Goal: Task Accomplishment & Management: Use online tool/utility

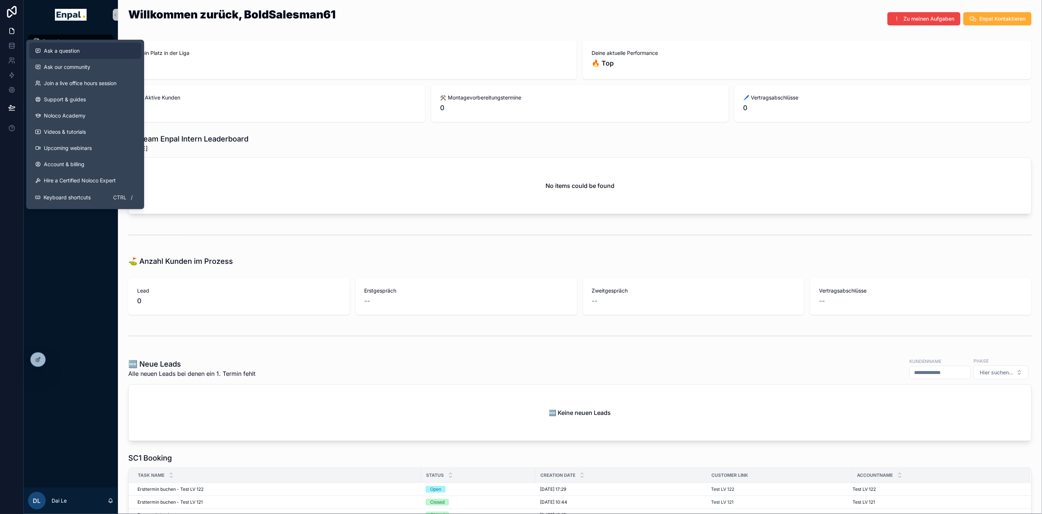
click at [101, 55] on button "Ask a question" at bounding box center [85, 51] width 112 height 16
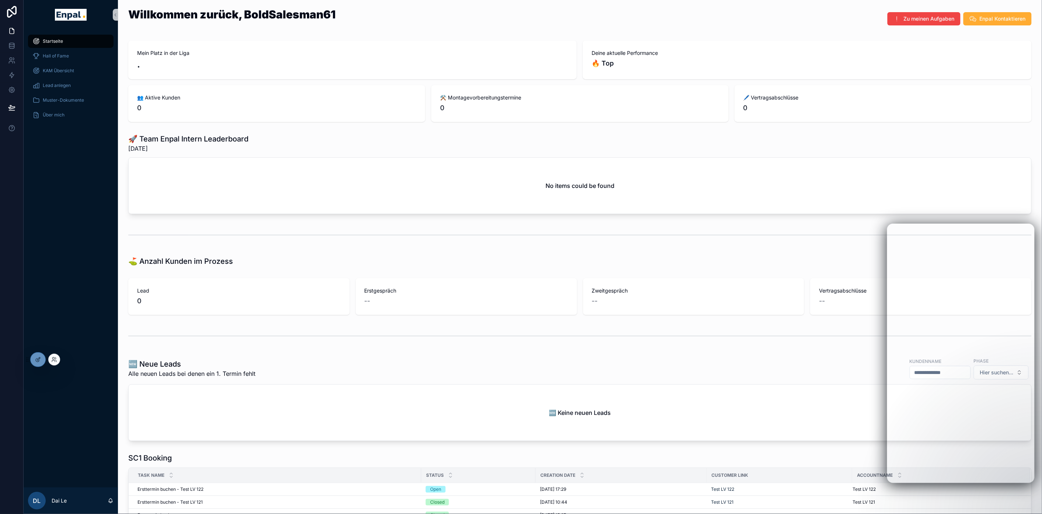
click at [55, 363] on div at bounding box center [54, 360] width 12 height 12
click at [56, 356] on div at bounding box center [54, 360] width 12 height 12
click at [53, 360] on icon at bounding box center [54, 360] width 6 height 6
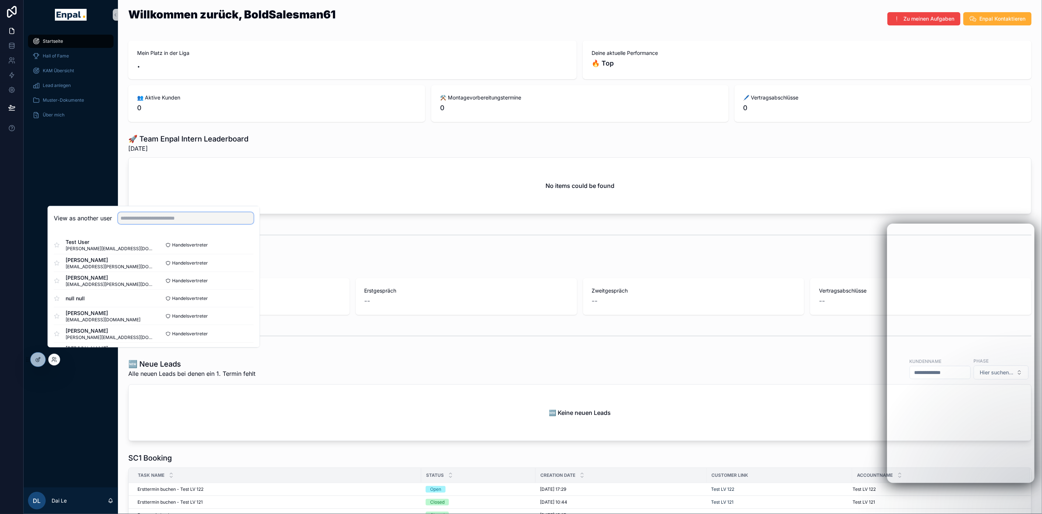
click at [167, 224] on input "text" at bounding box center [186, 218] width 136 height 12
type input "****"
click at [251, 267] on button "Select" at bounding box center [243, 263] width 19 height 11
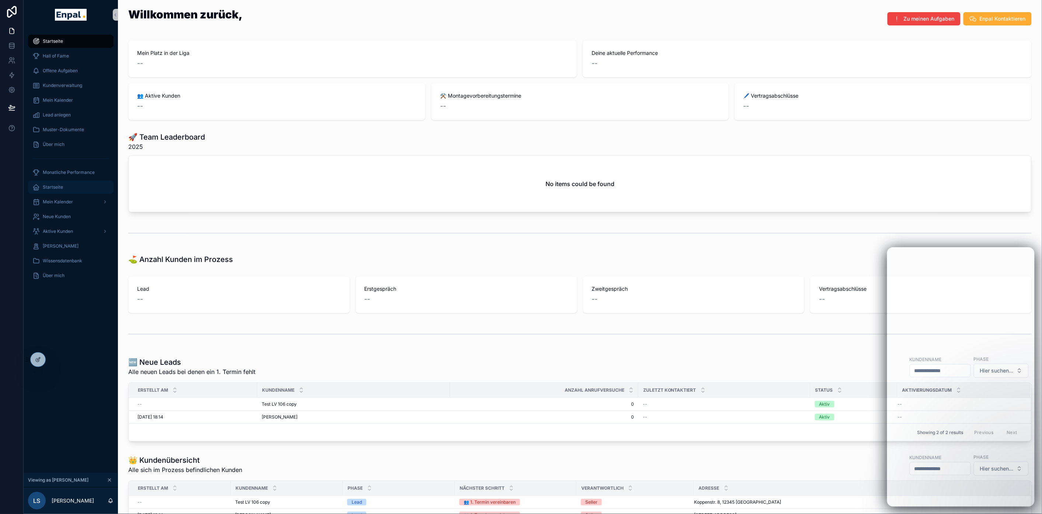
drag, startPoint x: 79, startPoint y: 186, endPoint x: 84, endPoint y: 185, distance: 4.5
click at [79, 186] on div "Startseite" at bounding box center [70, 187] width 77 height 12
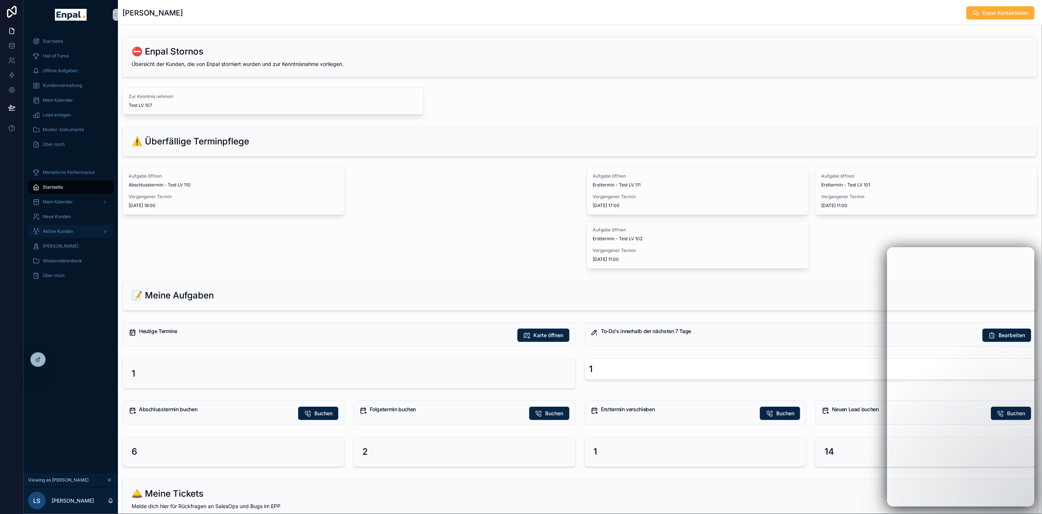
click at [68, 230] on span "Aktive Kunden" at bounding box center [58, 231] width 30 height 6
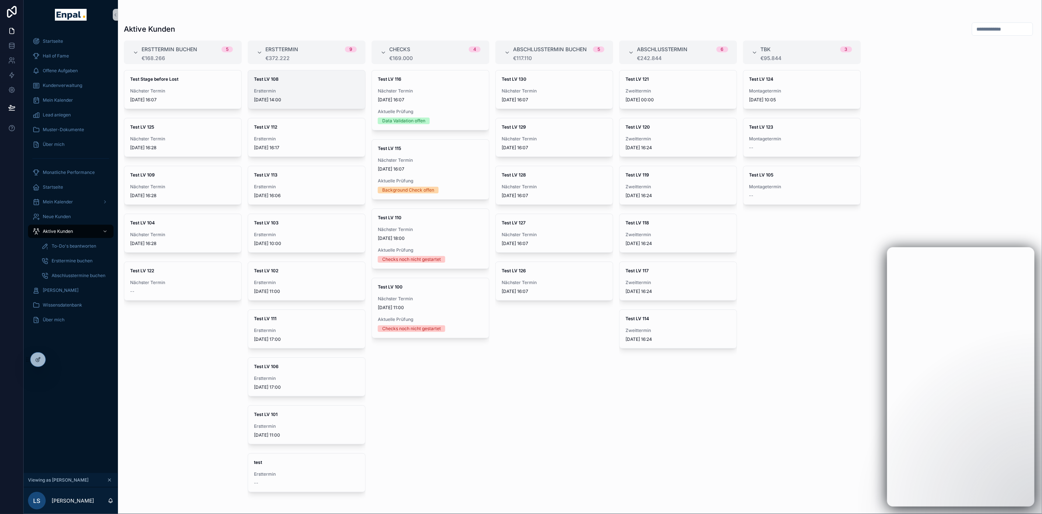
click at [315, 93] on span "Ersttermin" at bounding box center [306, 91] width 105 height 6
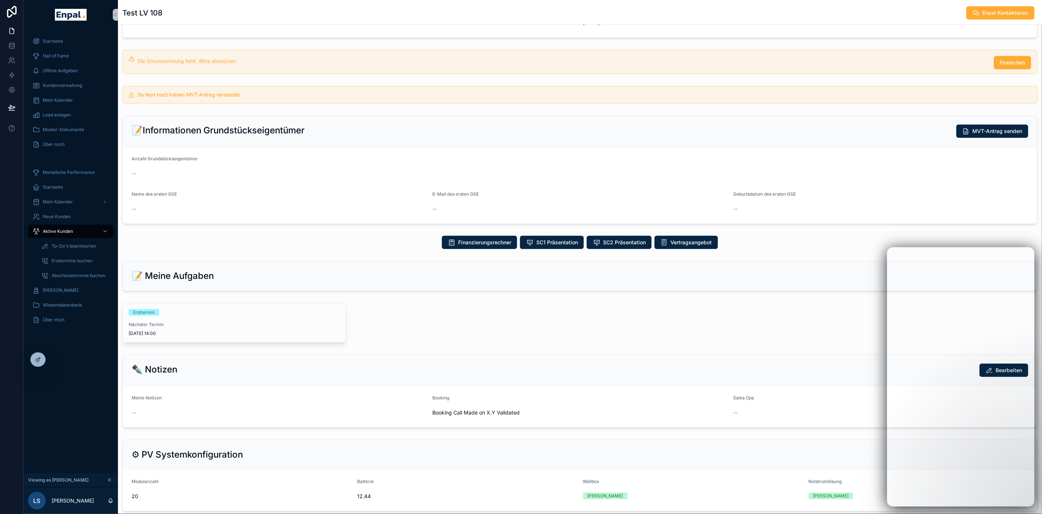
scroll to position [82, 0]
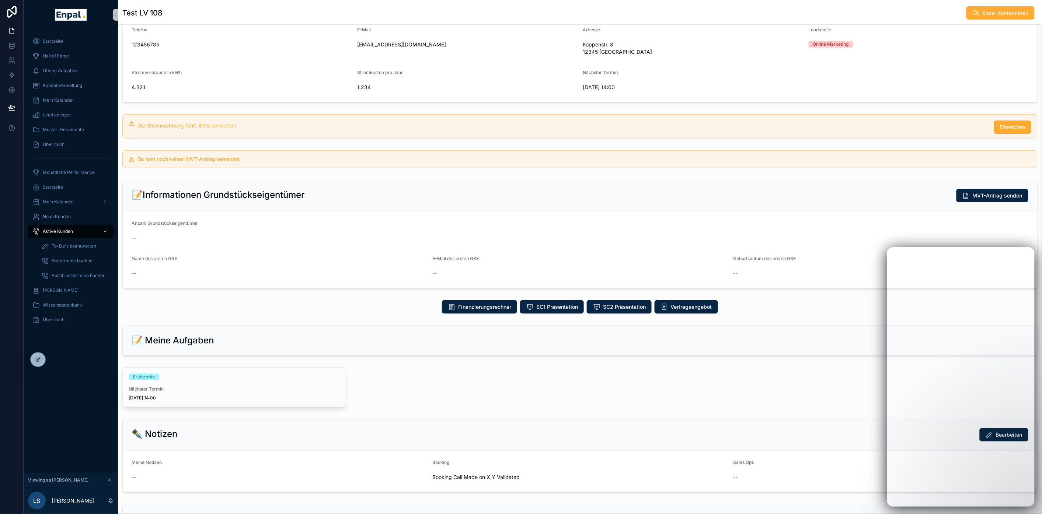
click at [976, 160] on h5 "Du hast noch keinen MVT-Antrag versendet" at bounding box center [583, 159] width 893 height 5
click at [1025, 123] on button "Einreichen" at bounding box center [1012, 126] width 37 height 13
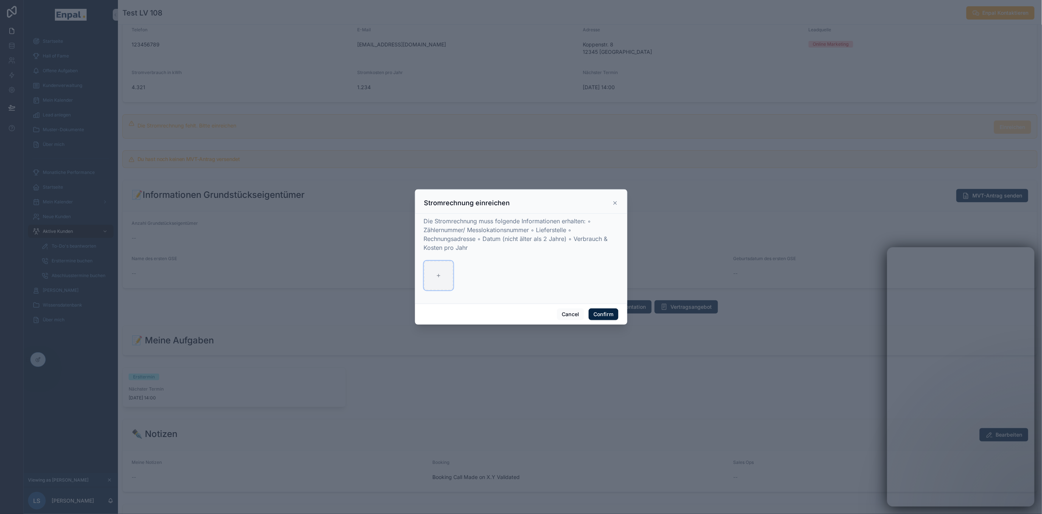
click at [442, 271] on div at bounding box center [438, 275] width 29 height 29
type input "**********"
click at [596, 318] on button "Confirm" at bounding box center [602, 314] width 29 height 12
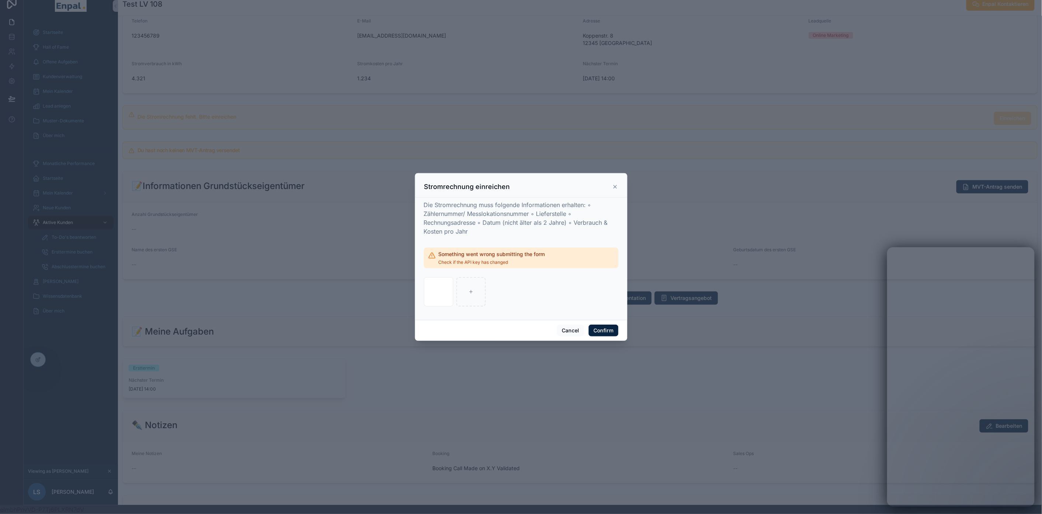
scroll to position [15, 0]
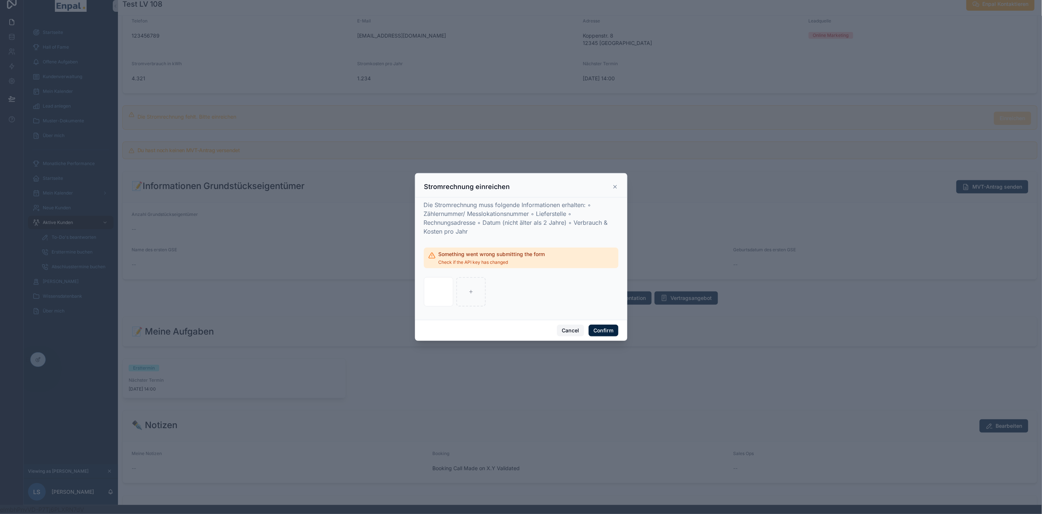
click at [558, 332] on button "Cancel" at bounding box center [570, 331] width 27 height 12
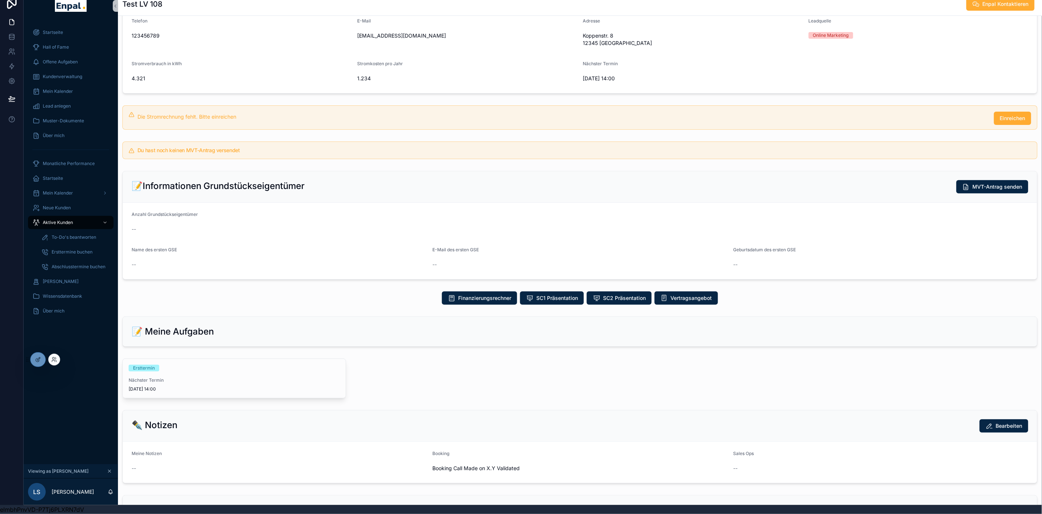
click at [34, 352] on div at bounding box center [37, 359] width 15 height 15
click at [34, 354] on div at bounding box center [38, 360] width 15 height 14
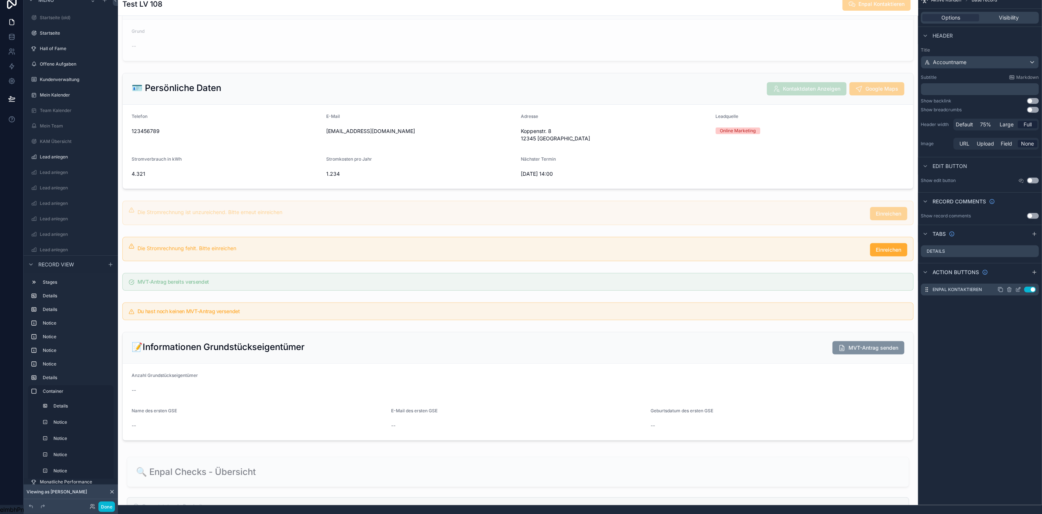
click at [1021, 287] on icon "scrollable content" at bounding box center [1018, 290] width 6 height 6
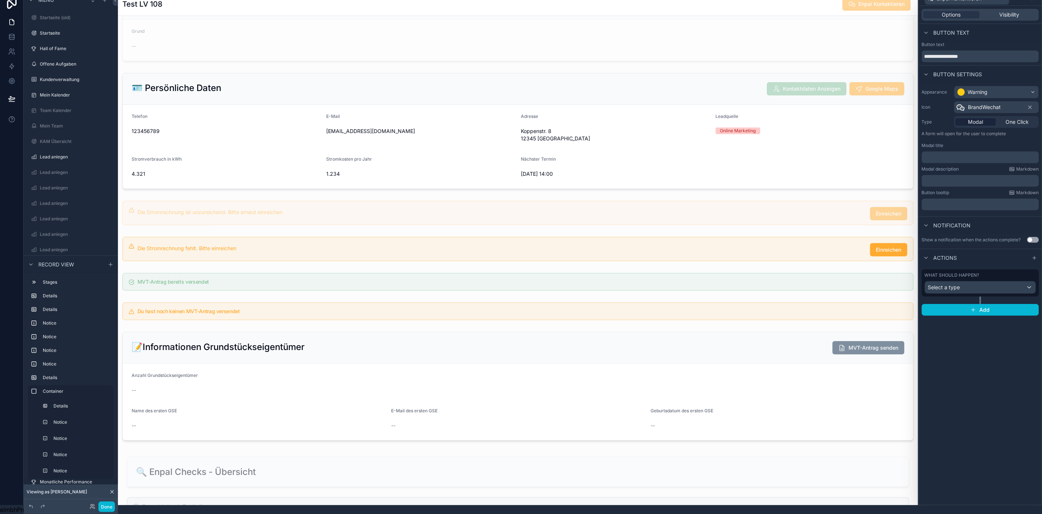
click at [996, 374] on div "**********" at bounding box center [980, 255] width 123 height 499
click at [832, 253] on div "scrollable content" at bounding box center [518, 249] width 800 height 30
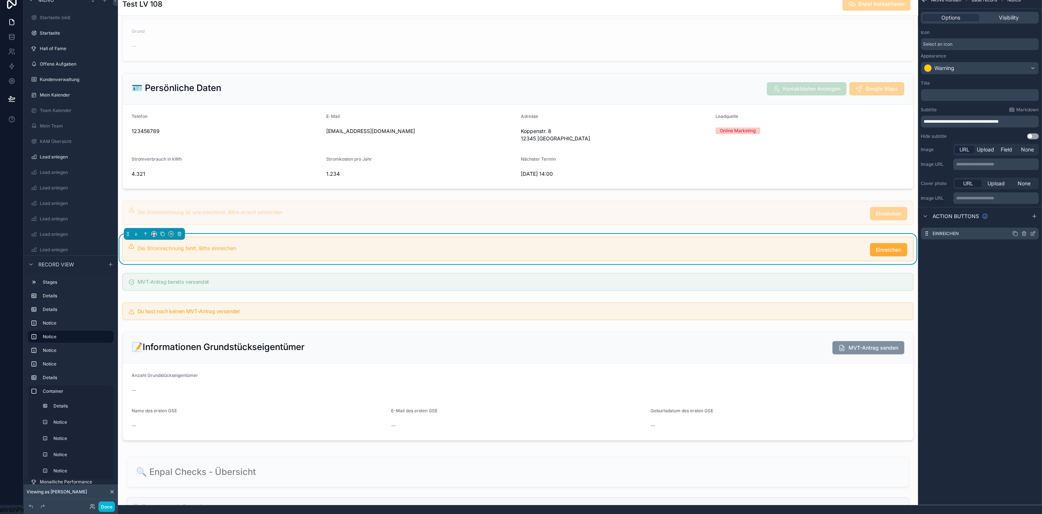
click at [1036, 231] on icon "scrollable content" at bounding box center [1033, 234] width 6 height 6
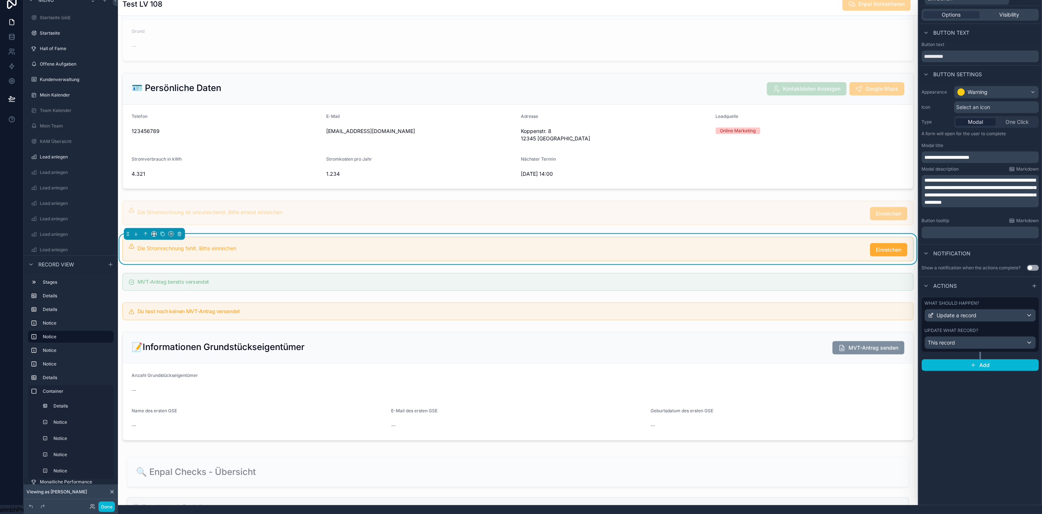
click at [978, 343] on div "What should happen? Update a record Update what record? This record" at bounding box center [979, 324] width 117 height 55
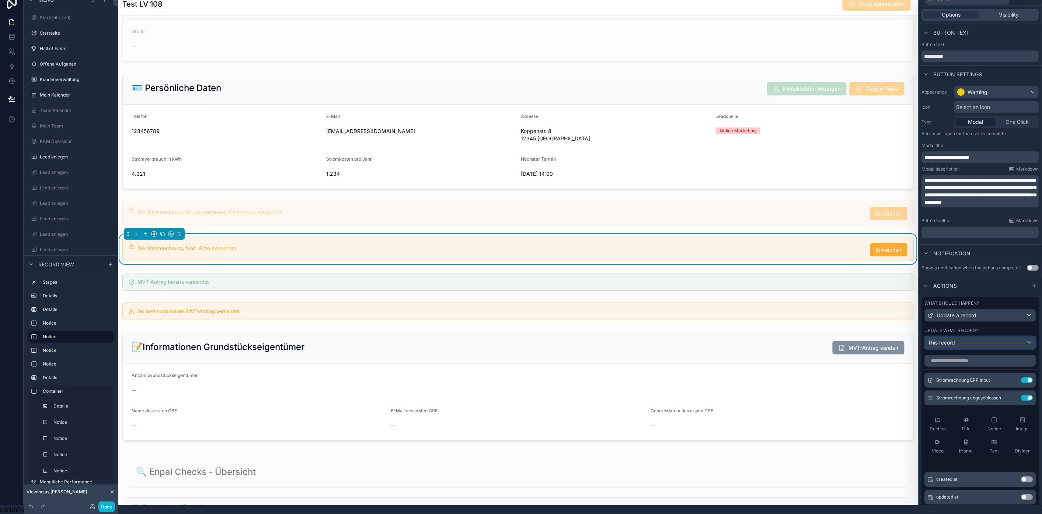
click at [980, 339] on div "This record" at bounding box center [980, 343] width 111 height 12
click at [980, 339] on div at bounding box center [980, 248] width 123 height 514
click at [1009, 378] on icon at bounding box center [1012, 380] width 6 height 6
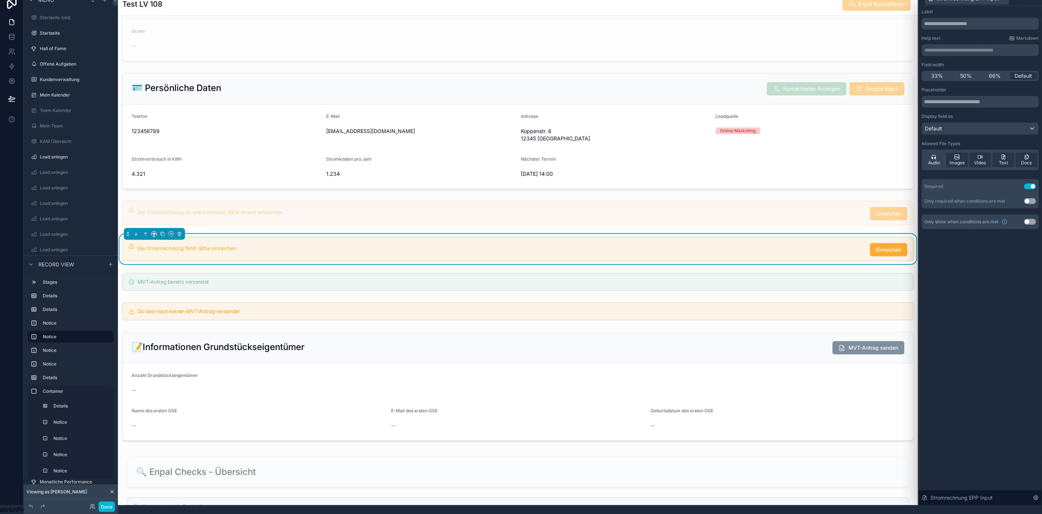
scroll to position [0, 0]
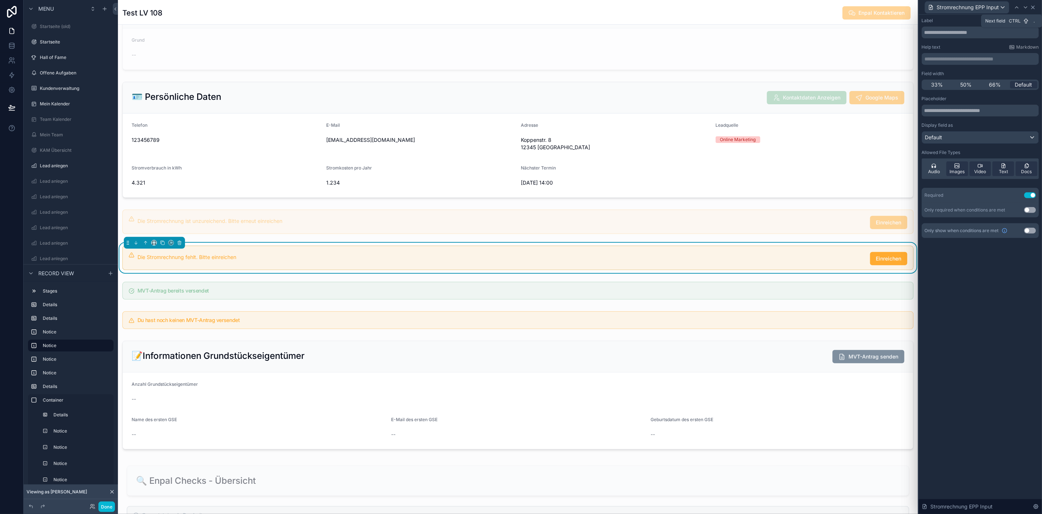
click at [1036, 8] on icon at bounding box center [1033, 7] width 6 height 6
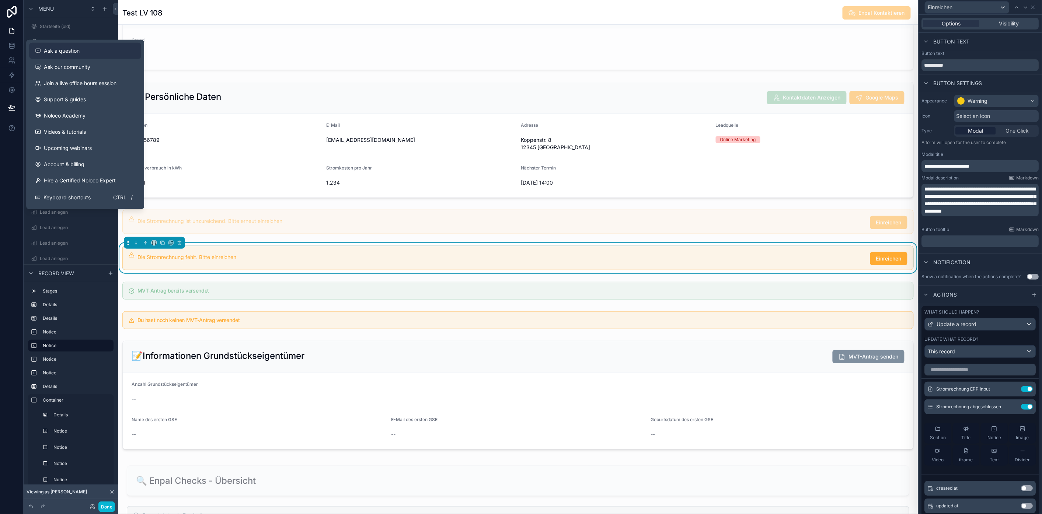
click at [79, 52] on span "Ask a question" at bounding box center [62, 50] width 36 height 7
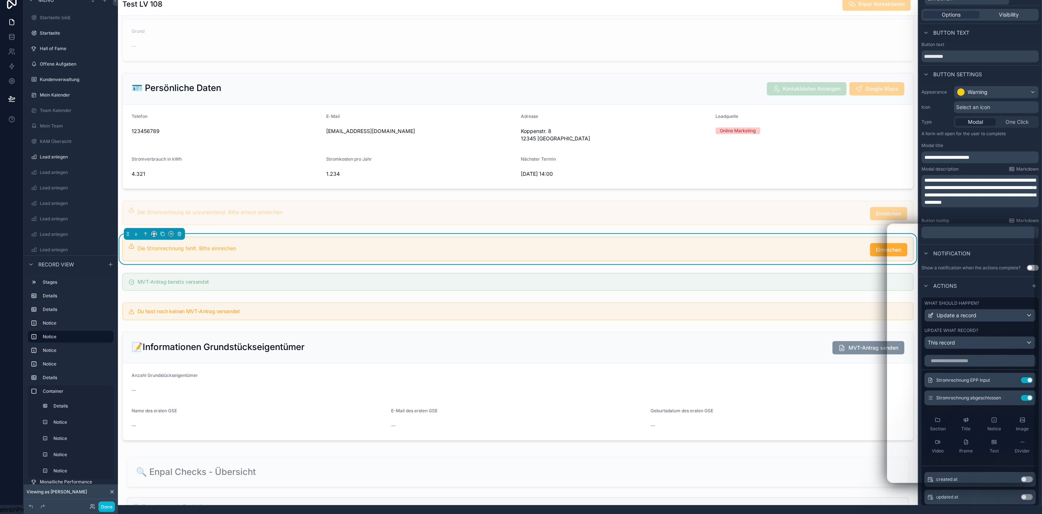
scroll to position [15, 0]
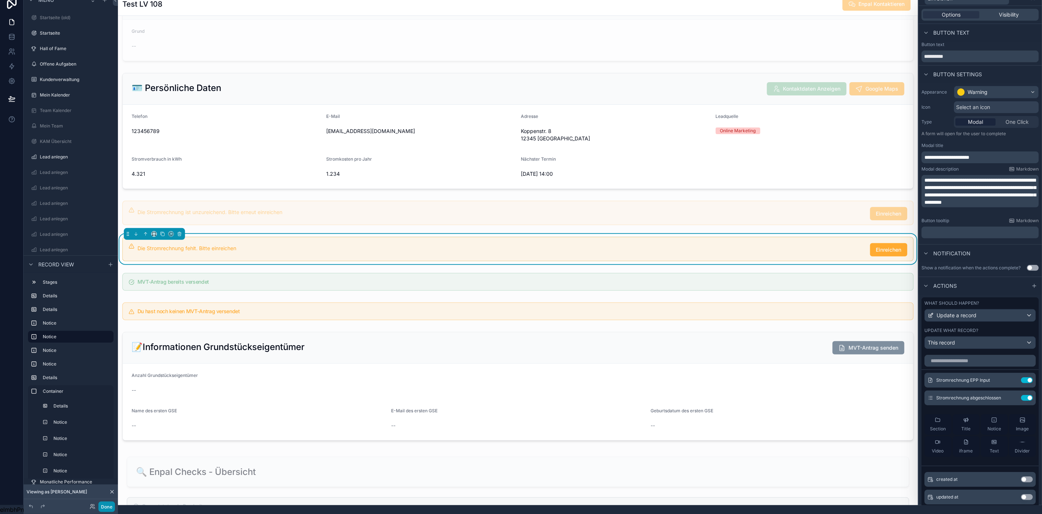
drag, startPoint x: 107, startPoint y: 504, endPoint x: 603, endPoint y: 519, distance: 495.8
click at [107, 504] on button "Done" at bounding box center [106, 506] width 17 height 11
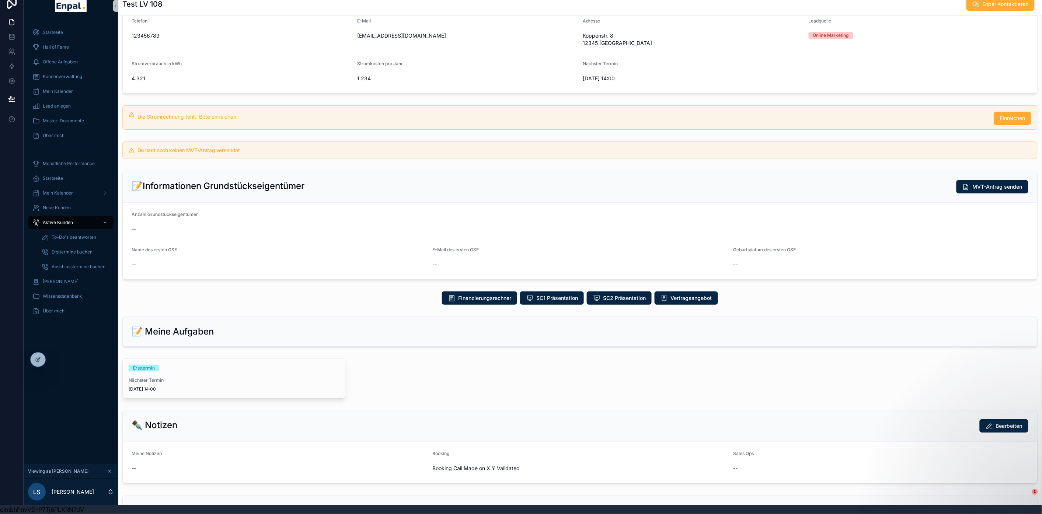
click at [683, 159] on div "1 Ersttermin 2 Checks 3 Abschlusstermin buchen 🪪 Persönliche Daten Google Maps …" at bounding box center [580, 303] width 924 height 721
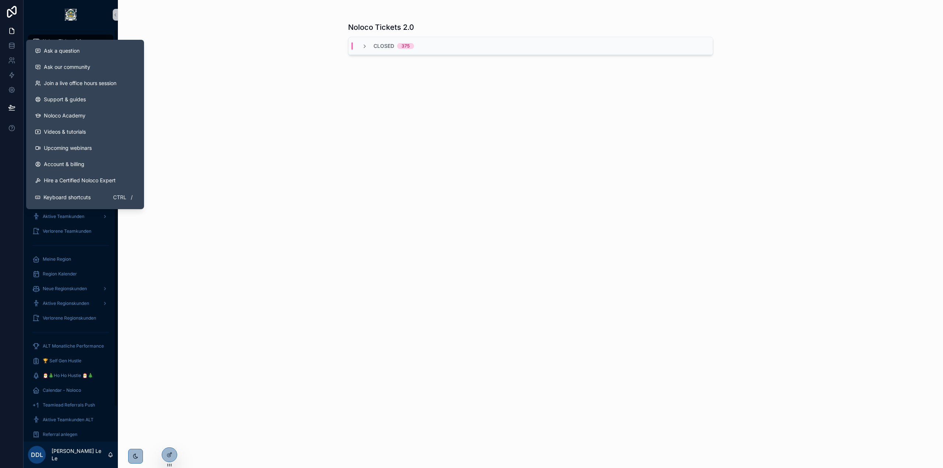
drag, startPoint x: 287, startPoint y: 270, endPoint x: 167, endPoint y: 262, distance: 120.8
click at [286, 270] on div "Noloco Tickets 2.0 Closed 375" at bounding box center [530, 234] width 825 height 468
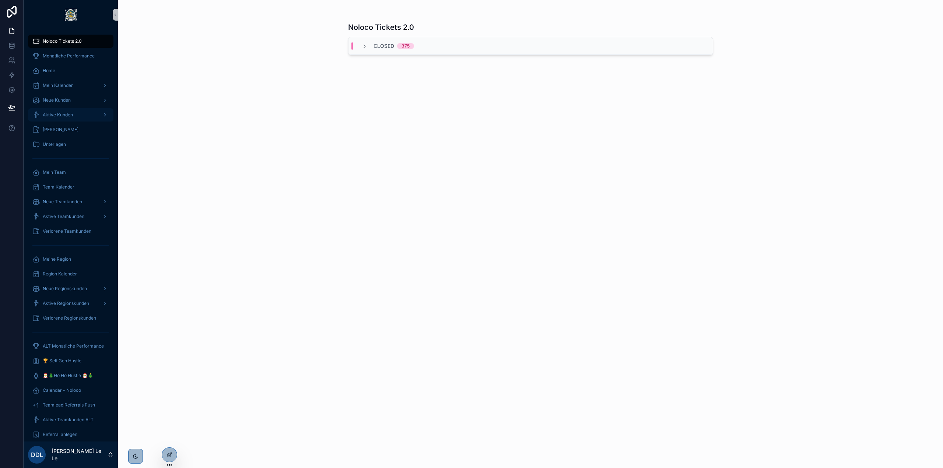
click at [67, 113] on span "Aktive Kunden" at bounding box center [58, 115] width 30 height 6
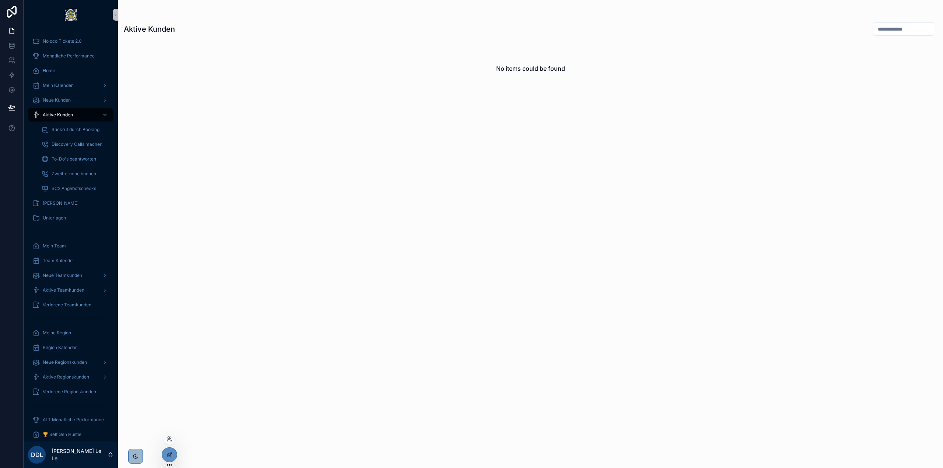
click at [174, 438] on div at bounding box center [170, 439] width 12 height 12
click at [168, 440] on icon at bounding box center [170, 439] width 6 height 6
click at [275, 307] on input "text" at bounding box center [301, 304] width 136 height 12
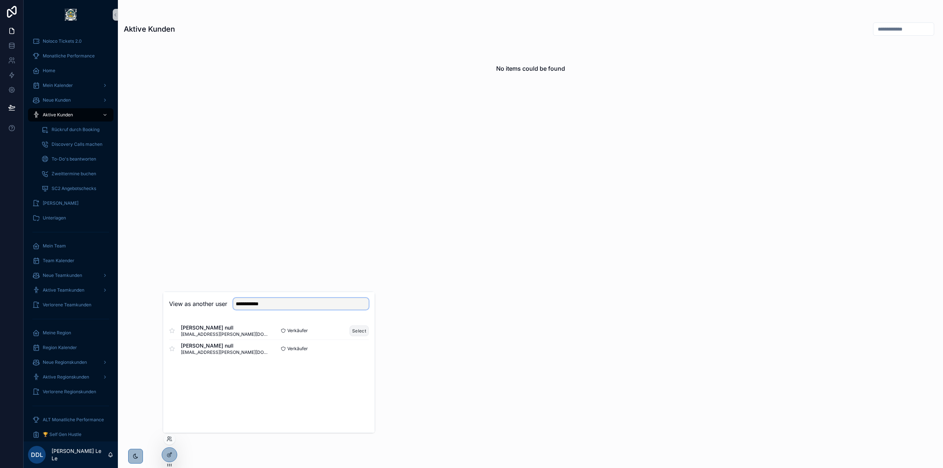
type input "**********"
click at [361, 333] on button "Select" at bounding box center [359, 331] width 19 height 11
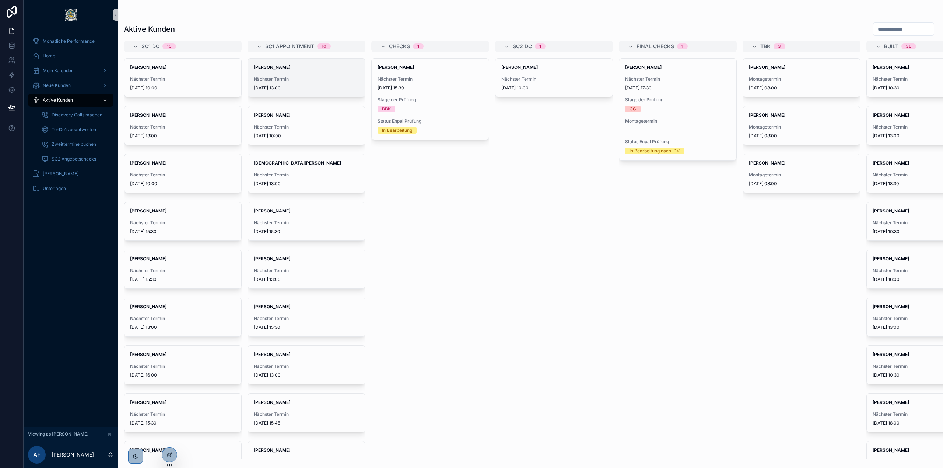
click at [274, 79] on span "Nächster Termin" at bounding box center [306, 79] width 105 height 6
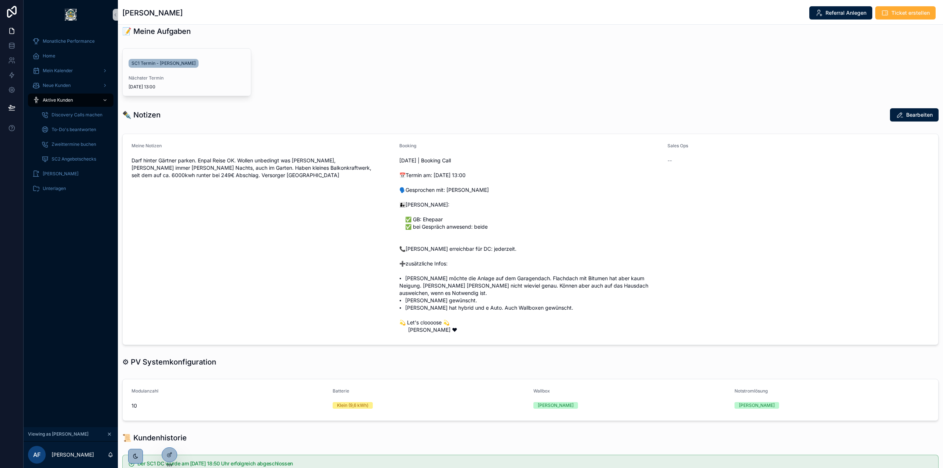
scroll to position [221, 0]
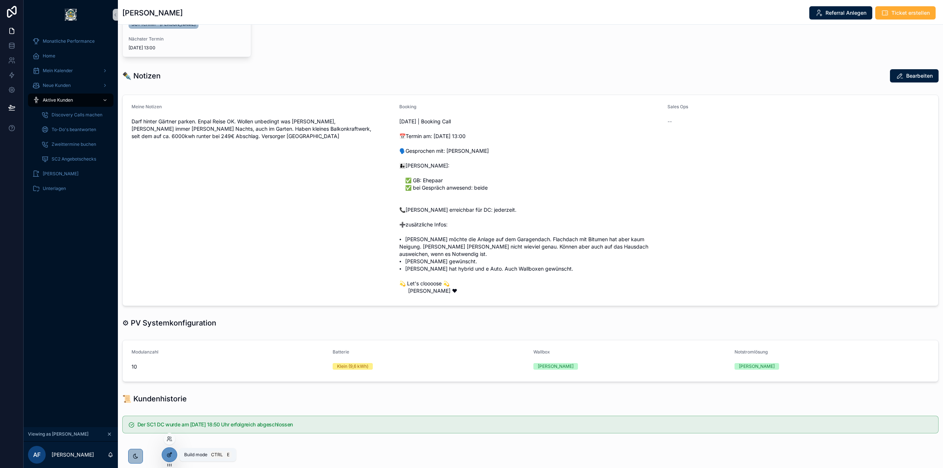
click at [173, 455] on div at bounding box center [169, 455] width 15 height 14
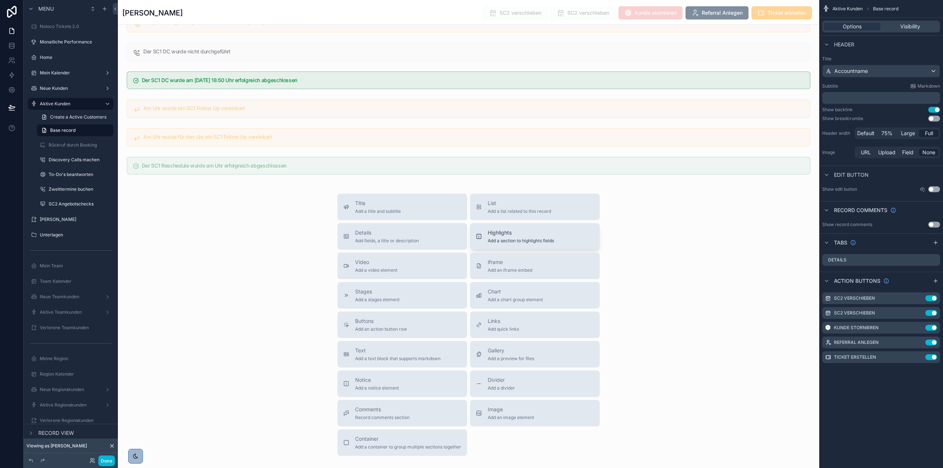
scroll to position [2268, 0]
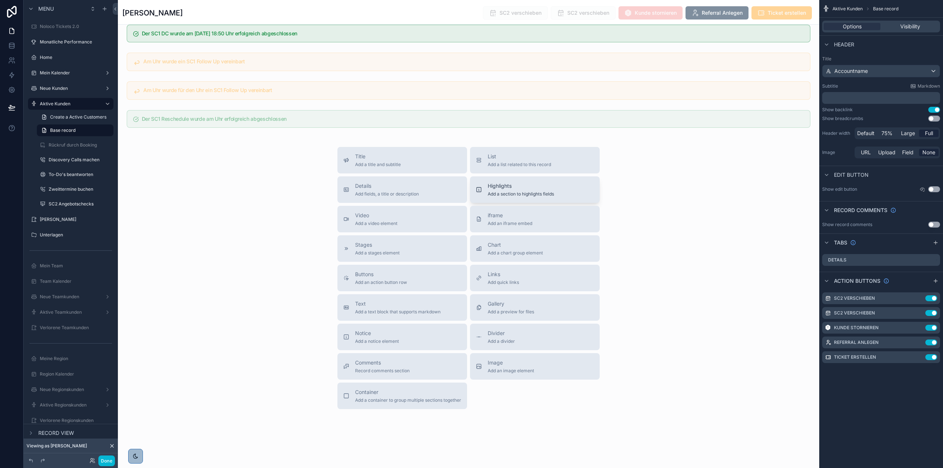
click at [527, 192] on span "Add a section to highlights fields" at bounding box center [521, 194] width 66 height 6
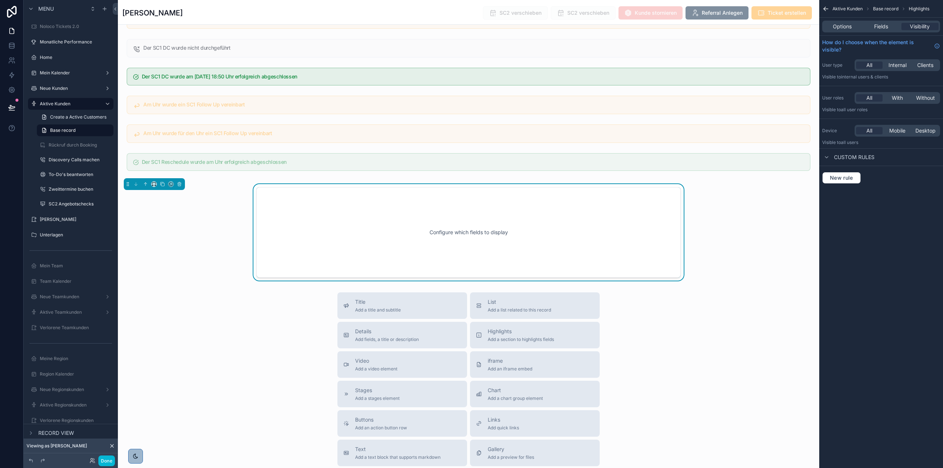
scroll to position [2224, 0]
click at [667, 208] on div "Configure which fields to display" at bounding box center [468, 234] width 424 height 91
click at [875, 28] on span "Fields" at bounding box center [881, 26] width 14 height 7
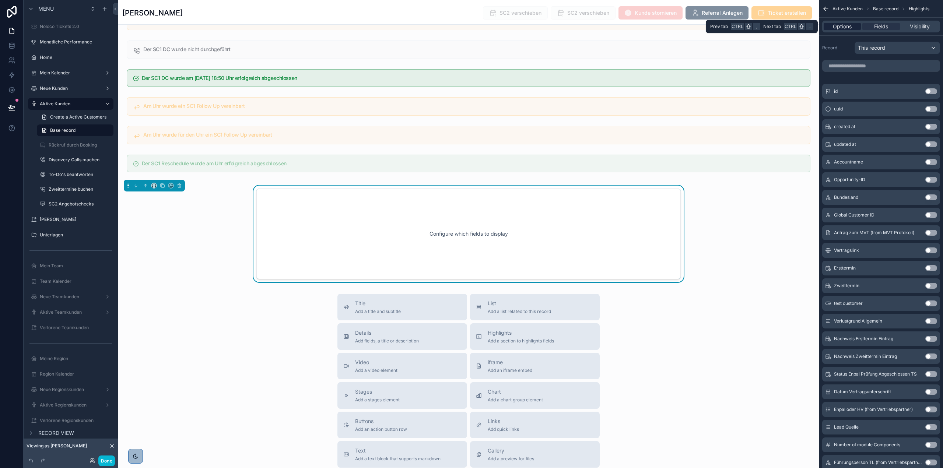
click at [856, 28] on div "Options" at bounding box center [842, 26] width 37 height 7
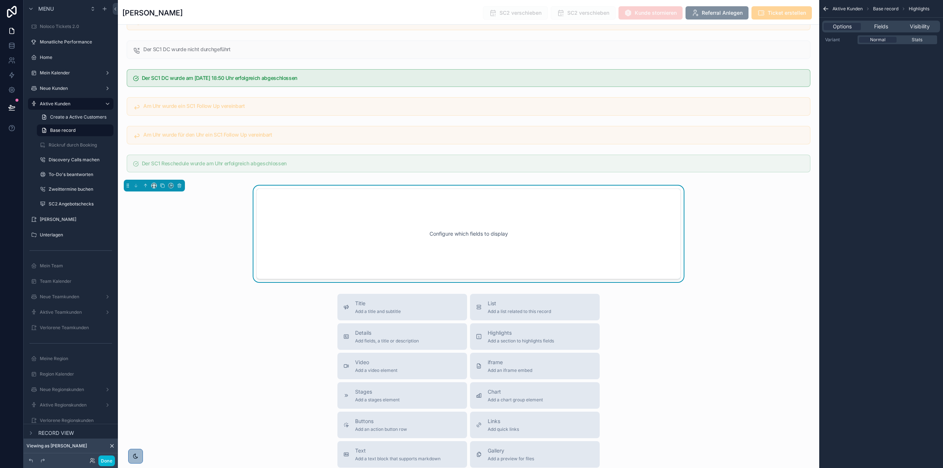
click at [570, 253] on div "Configure which fields to display" at bounding box center [469, 234] width 400 height 66
click at [882, 24] on span "Fields" at bounding box center [881, 26] width 14 height 7
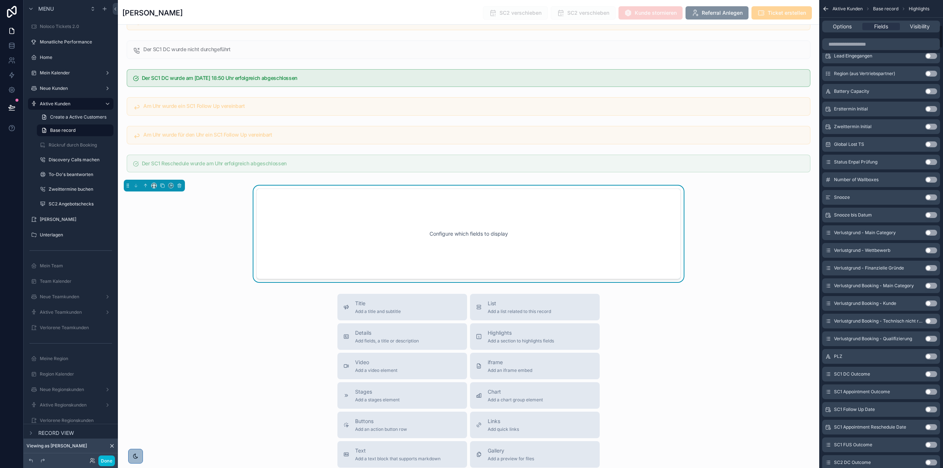
scroll to position [663, 0]
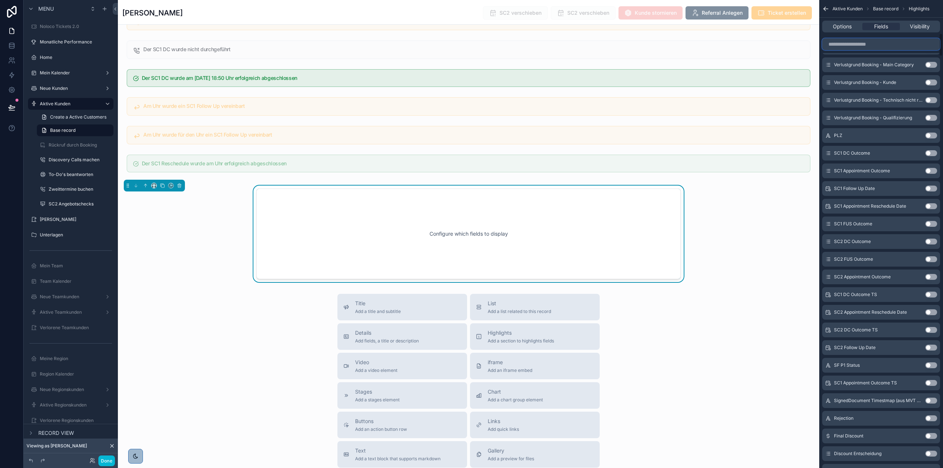
click at [909, 46] on input "scrollable content" at bounding box center [881, 44] width 118 height 12
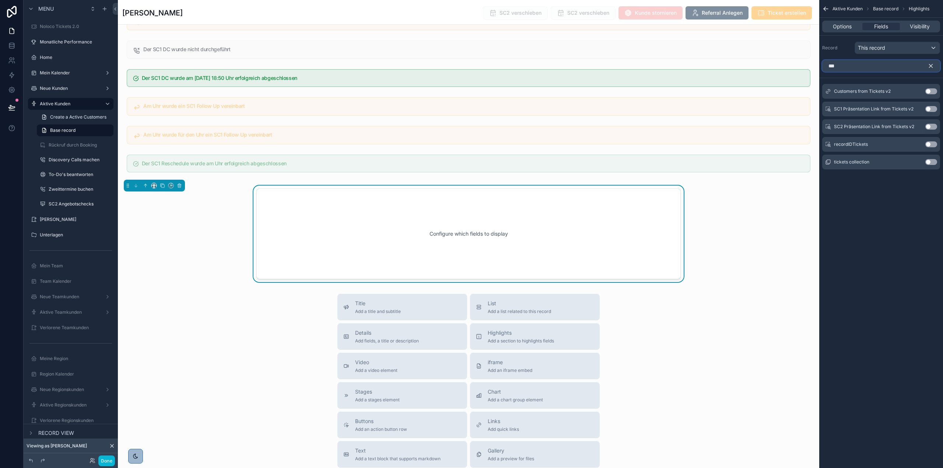
scroll to position [0, 0]
type input "****"
click at [935, 164] on button "Use setting" at bounding box center [932, 162] width 12 height 6
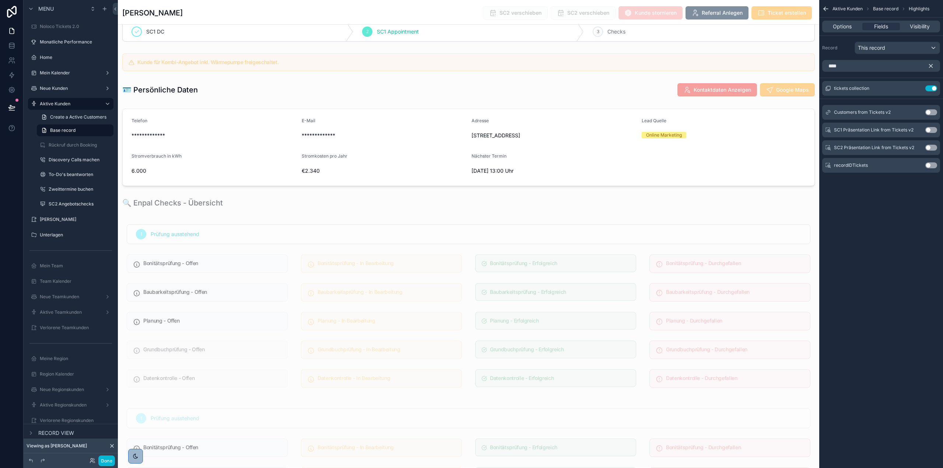
scroll to position [2224, 0]
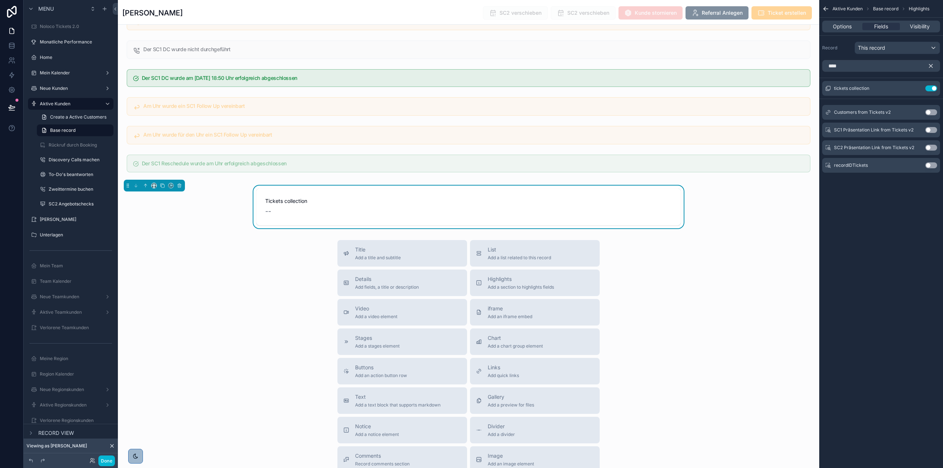
click at [605, 202] on span "Tickets collection" at bounding box center [468, 200] width 407 height 7
click at [913, 90] on button "scrollable content" at bounding box center [917, 88] width 12 height 6
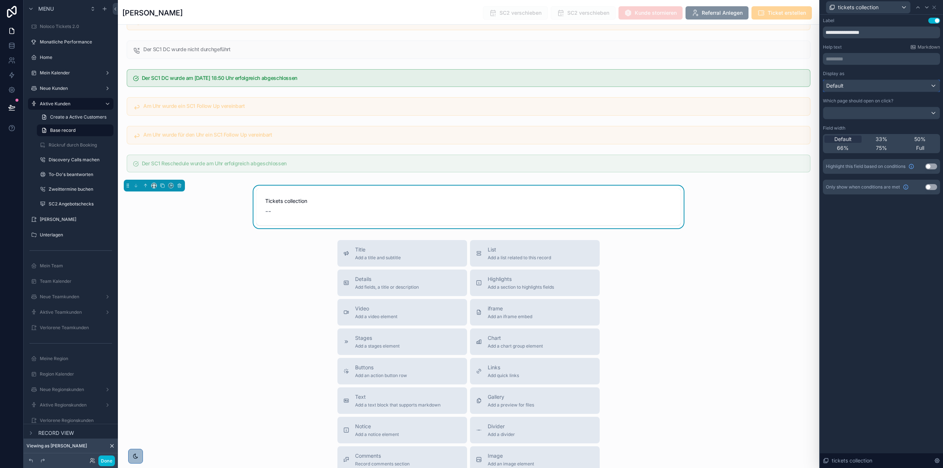
click at [890, 81] on div "Default" at bounding box center [881, 86] width 116 height 12
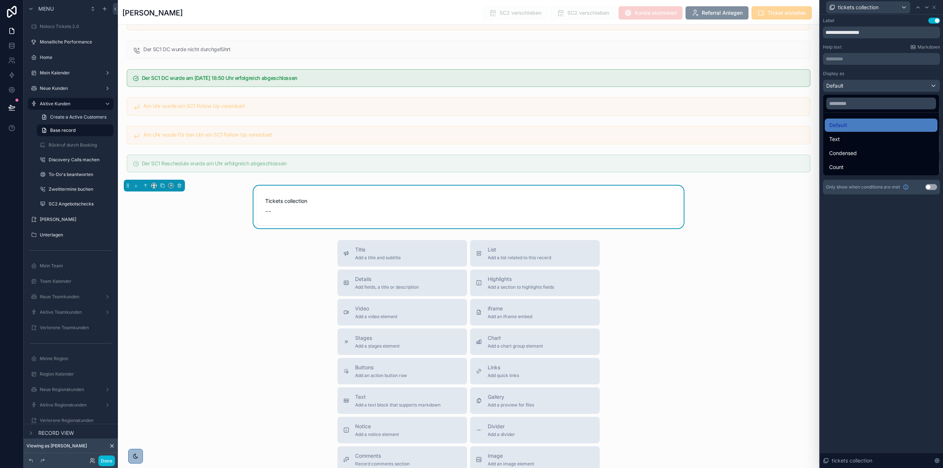
click at [882, 78] on div at bounding box center [881, 234] width 123 height 468
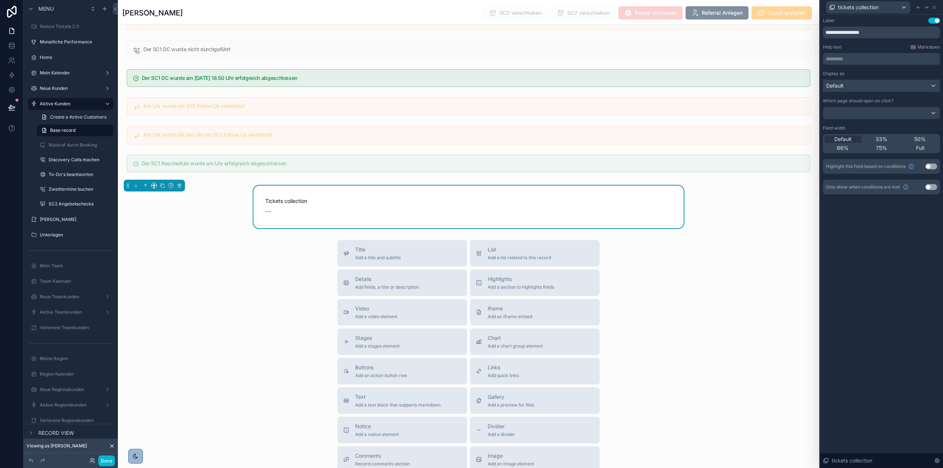
click at [898, 81] on div "Default" at bounding box center [881, 86] width 116 height 12
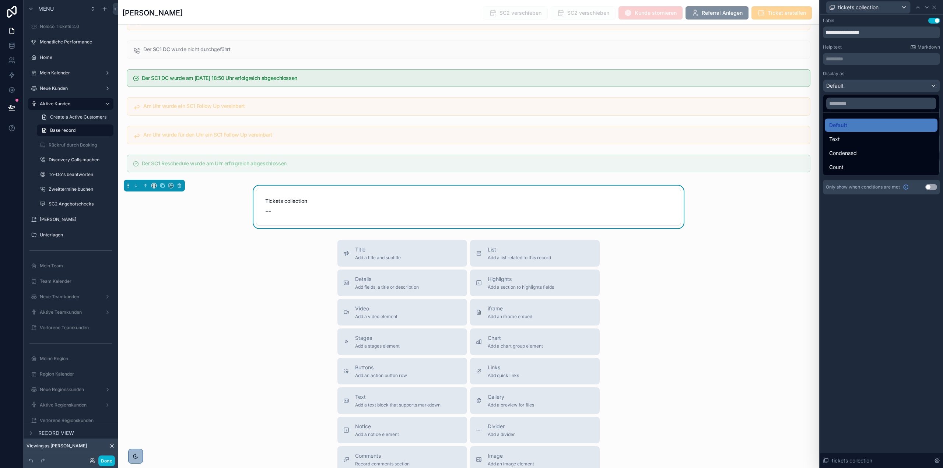
click at [888, 89] on div at bounding box center [881, 234] width 123 height 468
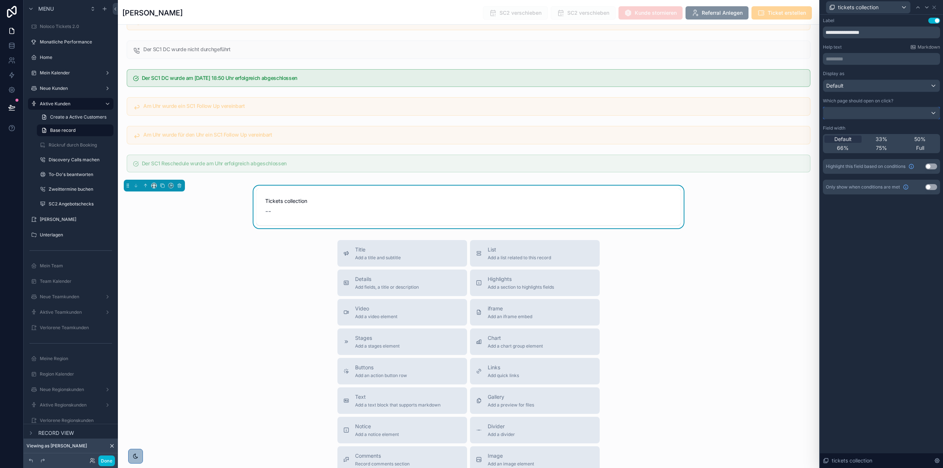
click at [876, 113] on div at bounding box center [881, 113] width 116 height 12
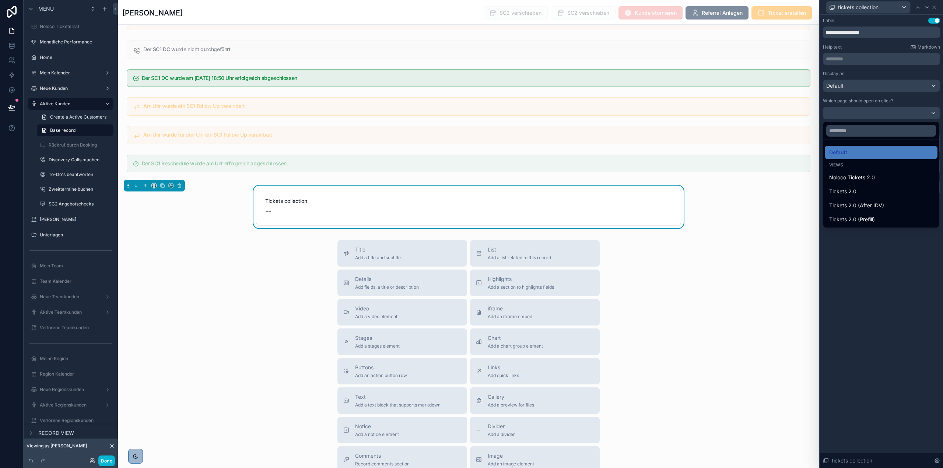
click at [876, 113] on div at bounding box center [881, 234] width 123 height 468
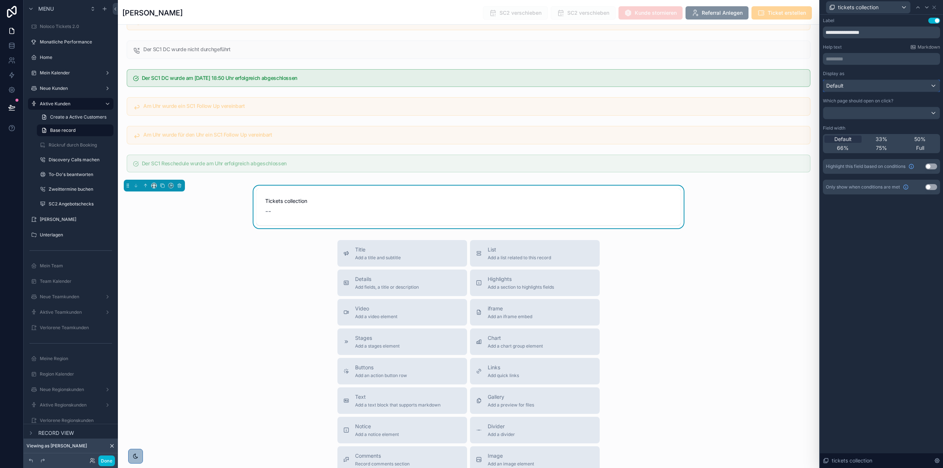
click at [875, 88] on div "Default" at bounding box center [881, 86] width 116 height 12
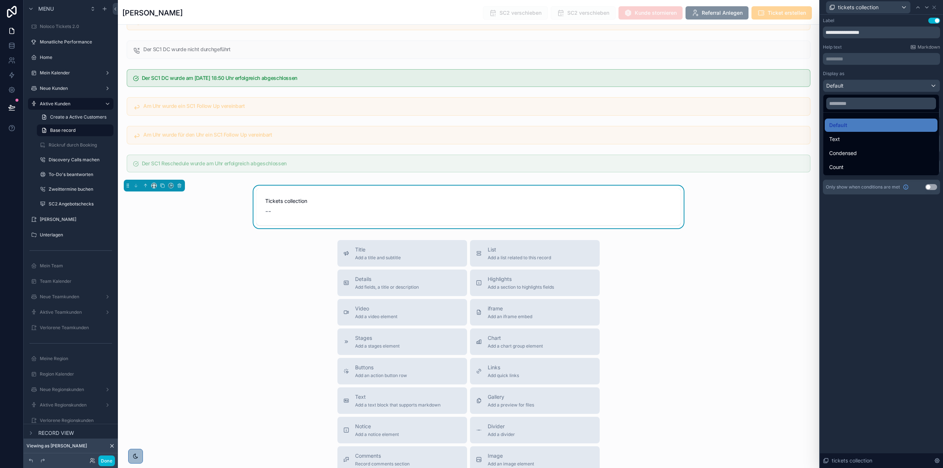
click at [866, 254] on div at bounding box center [881, 234] width 123 height 468
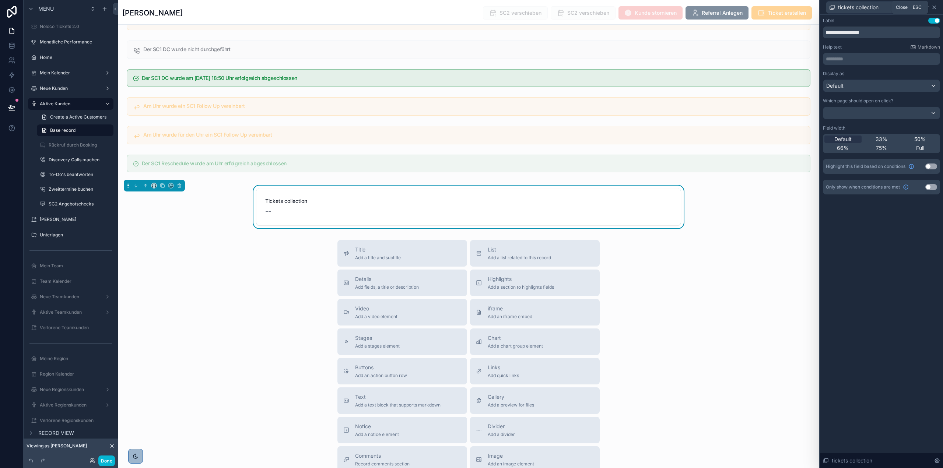
click at [935, 8] on icon at bounding box center [934, 7] width 3 height 3
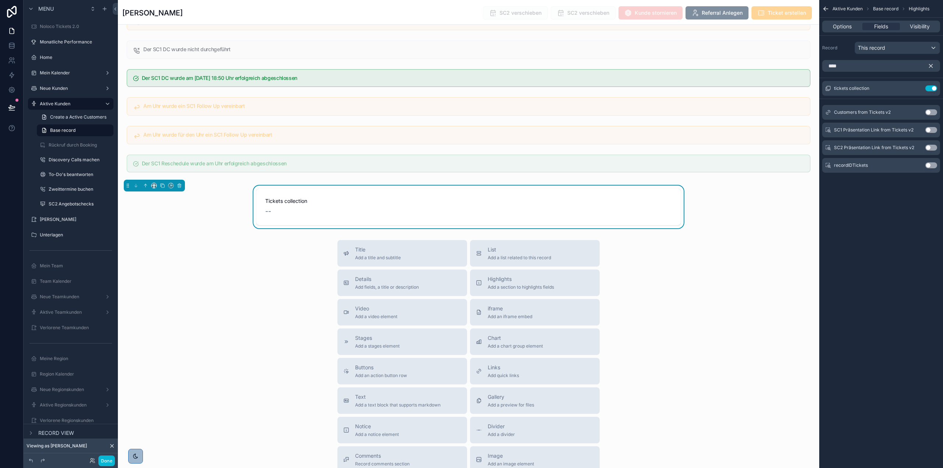
click at [593, 201] on span "Tickets collection" at bounding box center [468, 200] width 407 height 7
click at [182, 185] on icon "scrollable content" at bounding box center [179, 185] width 5 height 5
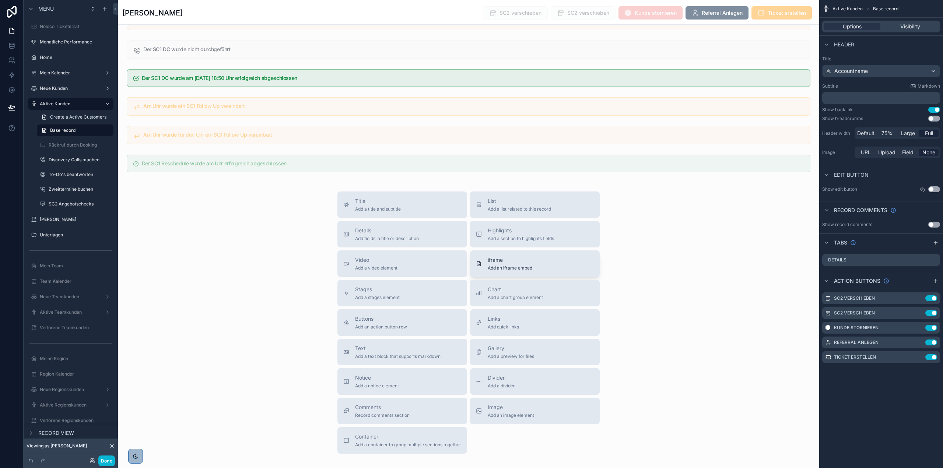
scroll to position [2268, 0]
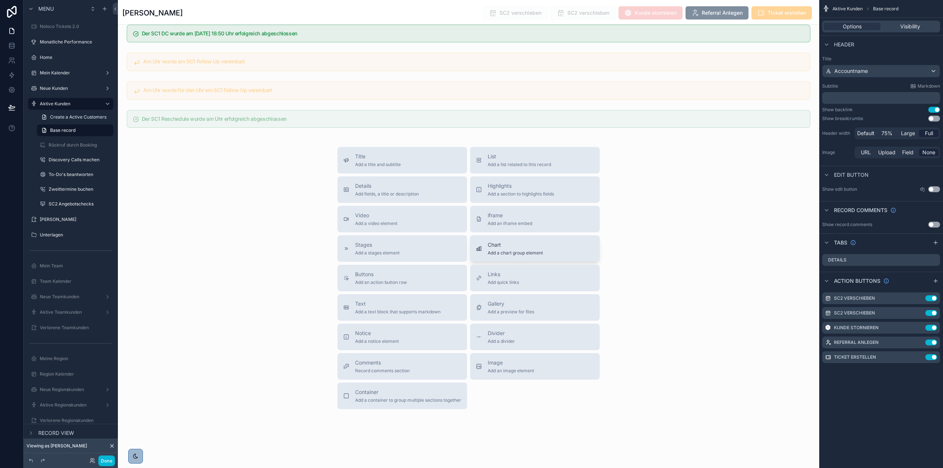
click at [538, 254] on span "Add a chart group element" at bounding box center [515, 253] width 55 height 6
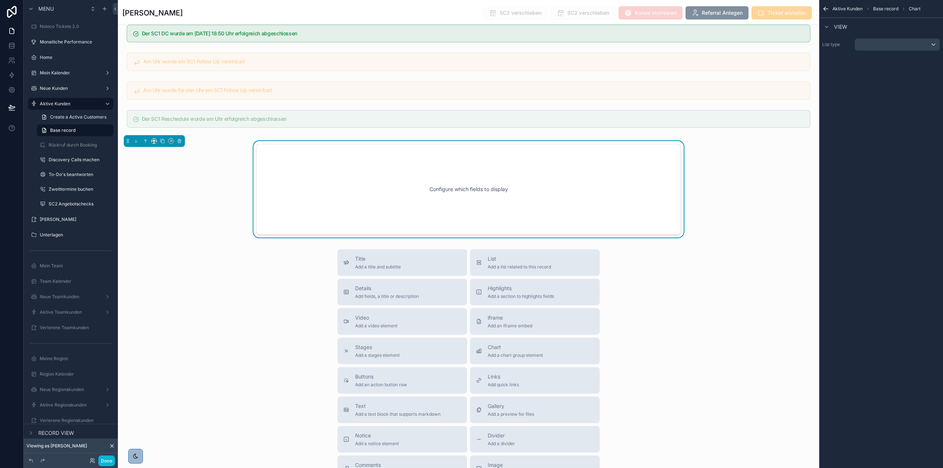
scroll to position [2224, 0]
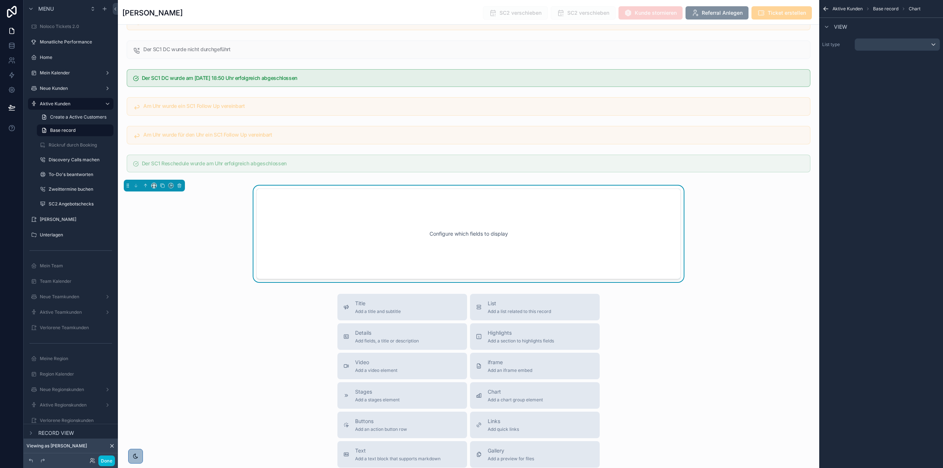
click at [548, 232] on div "Configure which fields to display" at bounding box center [469, 234] width 400 height 66
click at [900, 45] on div "scrollable content" at bounding box center [897, 45] width 85 height 12
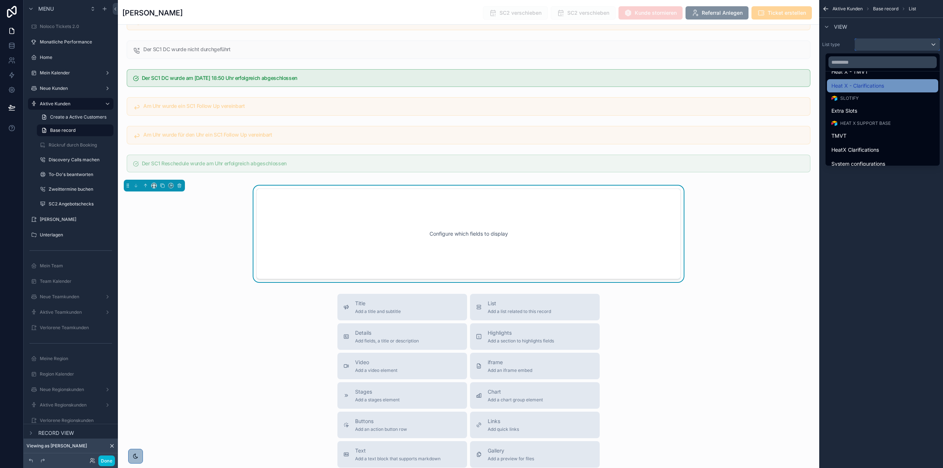
scroll to position [341, 0]
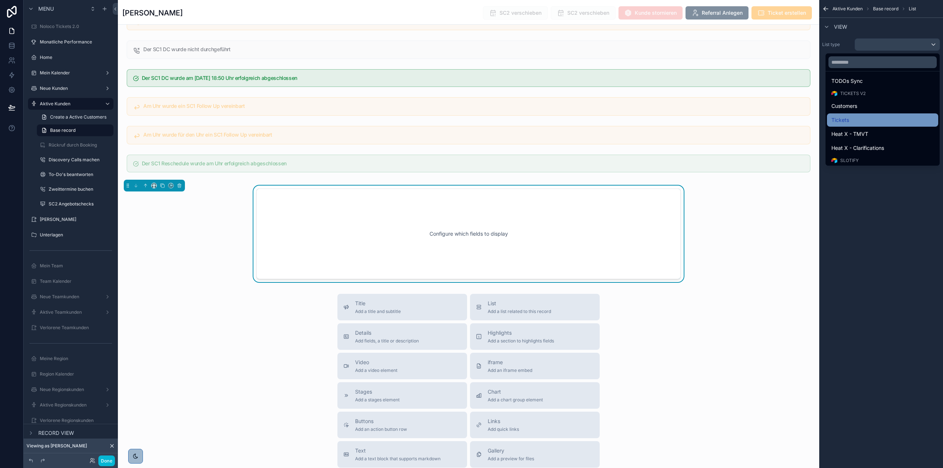
click at [901, 125] on div "Tickets" at bounding box center [882, 119] width 111 height 13
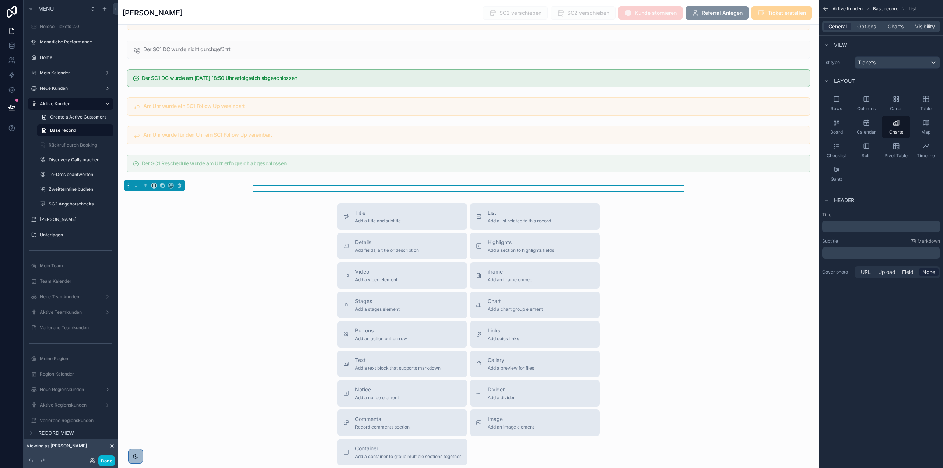
click at [718, 191] on div "scrollable content" at bounding box center [469, 189] width 702 height 6
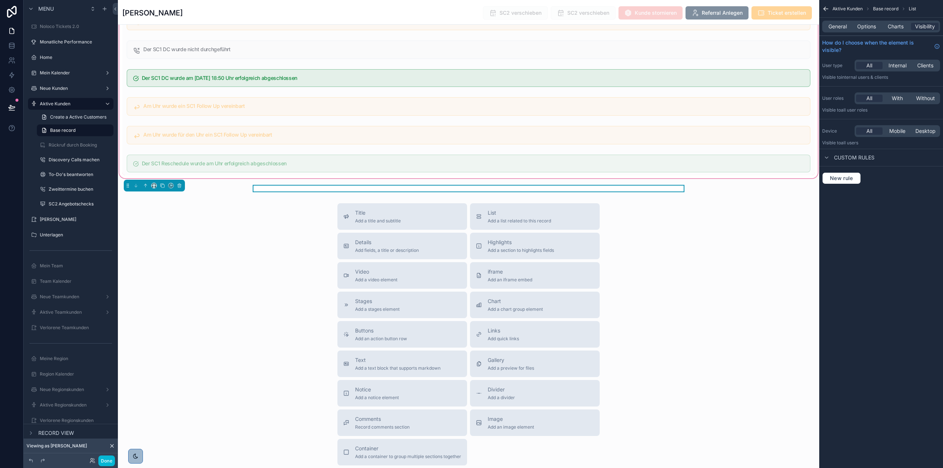
click at [604, 187] on div "scrollable content" at bounding box center [469, 189] width 702 height 6
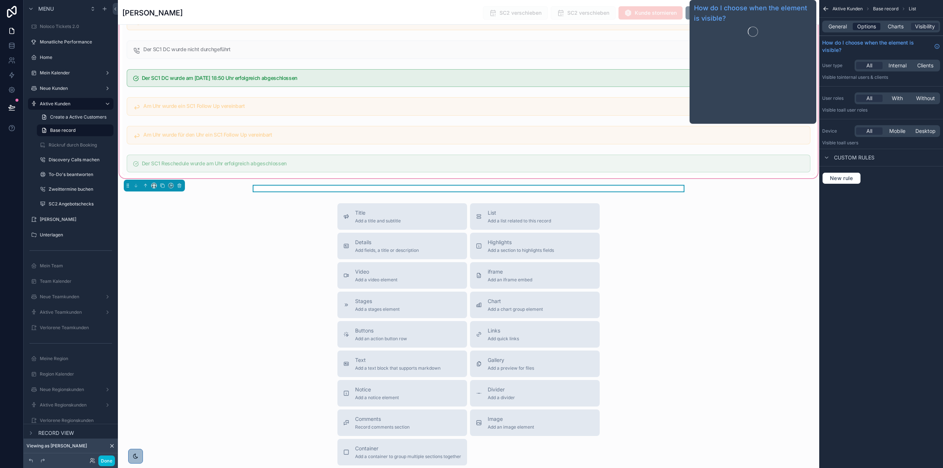
click at [868, 28] on span "Options" at bounding box center [866, 26] width 19 height 7
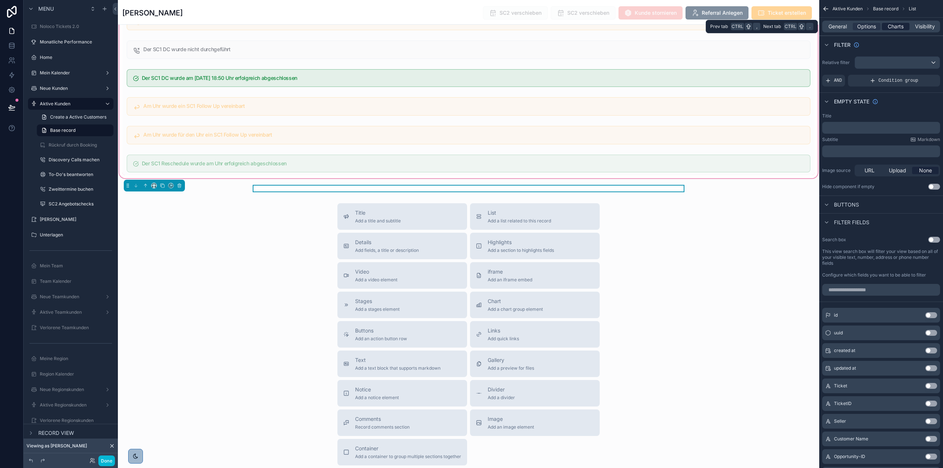
click at [892, 25] on span "Charts" at bounding box center [896, 26] width 16 height 7
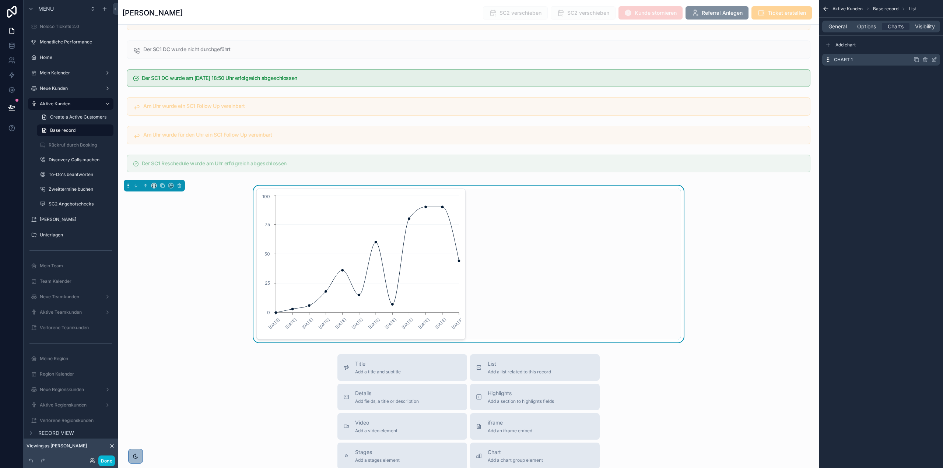
click at [933, 58] on icon "scrollable content" at bounding box center [934, 60] width 6 height 6
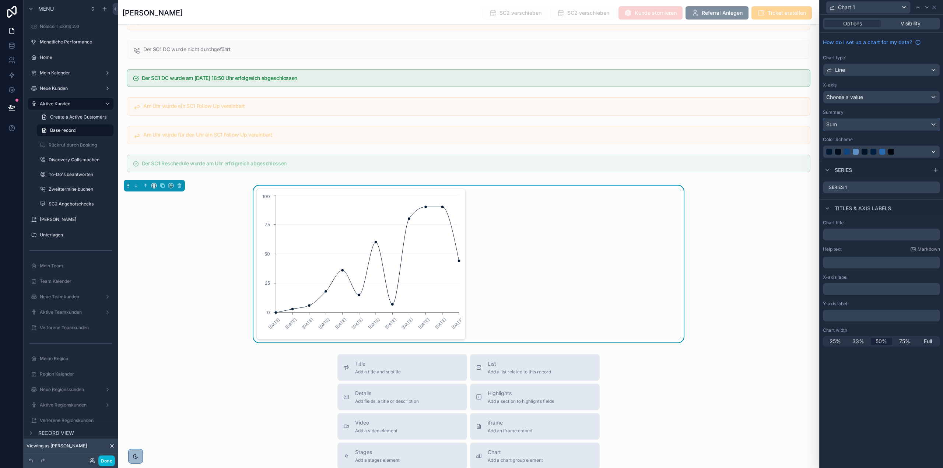
click at [855, 129] on div "Sum" at bounding box center [881, 125] width 116 height 12
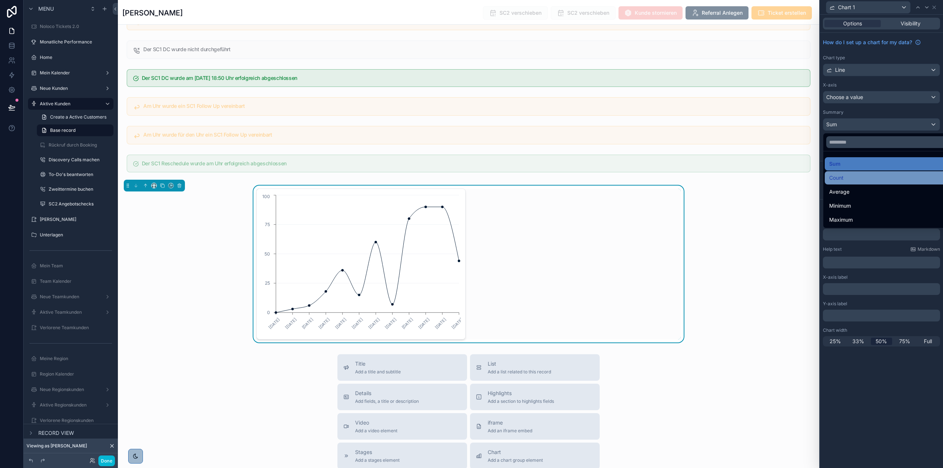
click at [856, 175] on div "Count" at bounding box center [890, 178] width 122 height 9
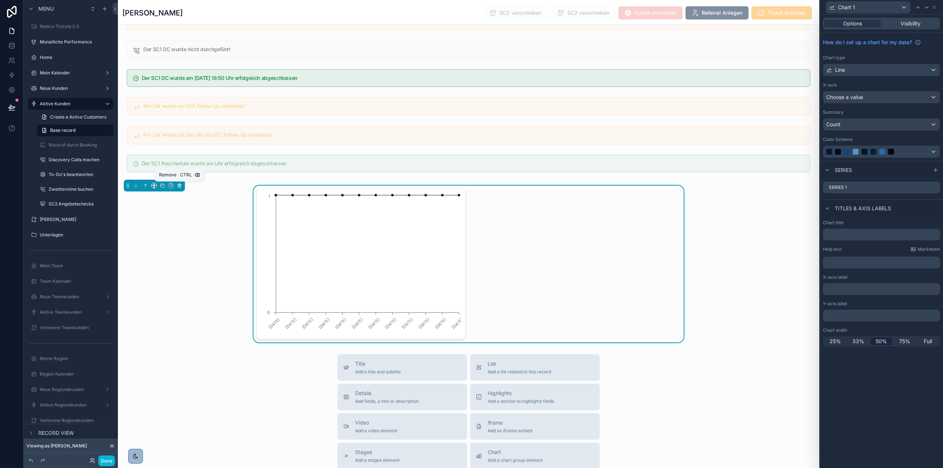
click at [178, 188] on icon "scrollable content" at bounding box center [179, 186] width 3 height 3
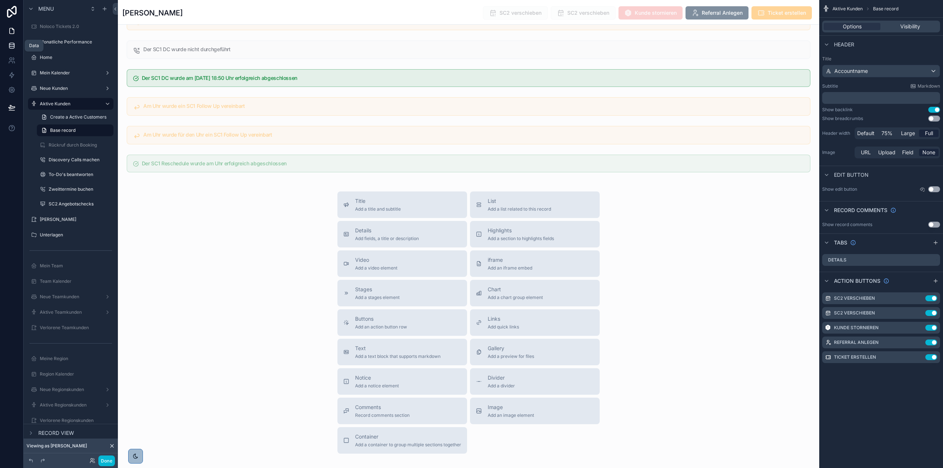
click at [13, 47] on icon at bounding box center [11, 45] width 7 height 7
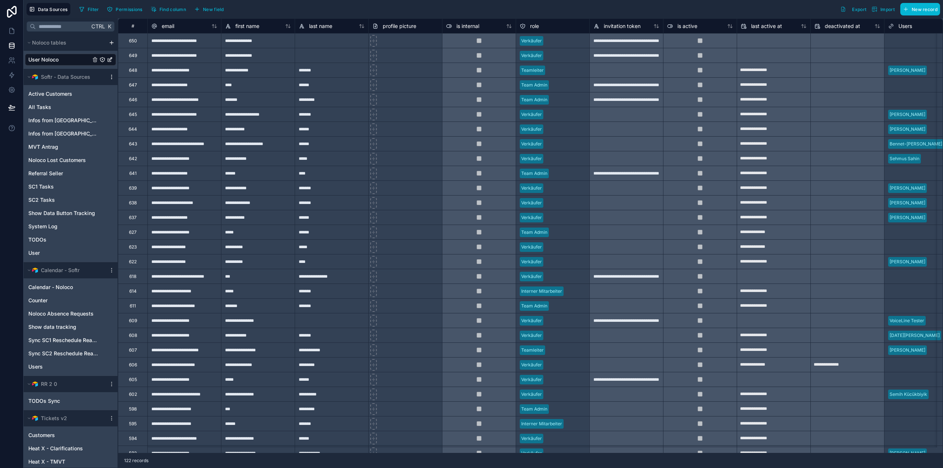
click at [111, 77] on icon "scrollable content" at bounding box center [111, 77] width 0 height 0
click at [115, 90] on icon at bounding box center [114, 92] width 6 height 6
click at [113, 77] on icon "scrollable content" at bounding box center [112, 77] width 6 height 6
click at [134, 127] on span "Enable tables" at bounding box center [158, 129] width 71 height 6
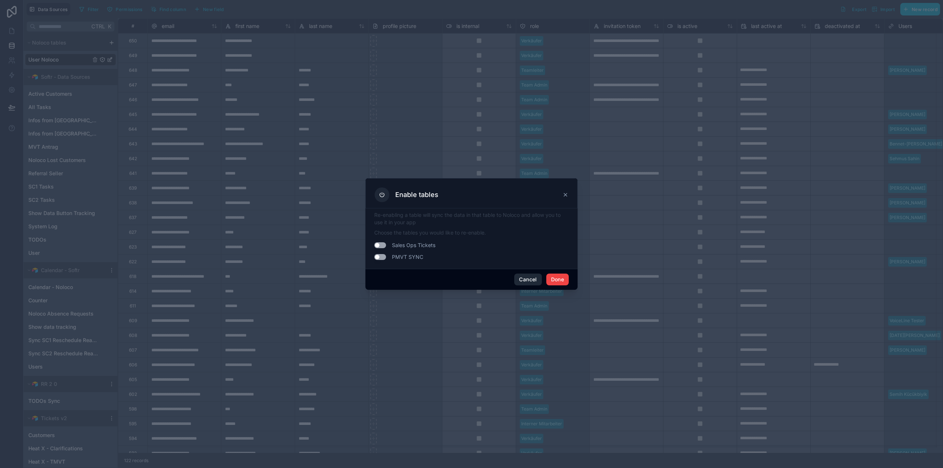
click at [529, 277] on button "Cancel" at bounding box center [527, 280] width 27 height 12
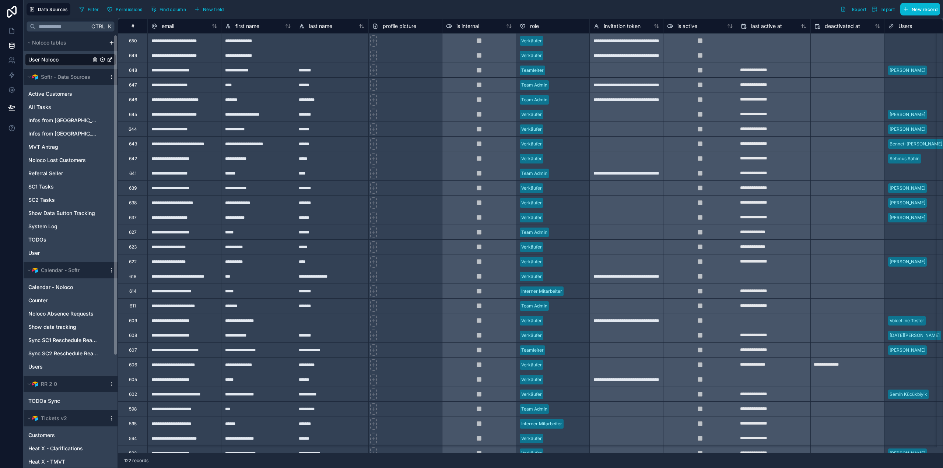
click at [112, 75] on icon "scrollable content" at bounding box center [112, 77] width 6 height 6
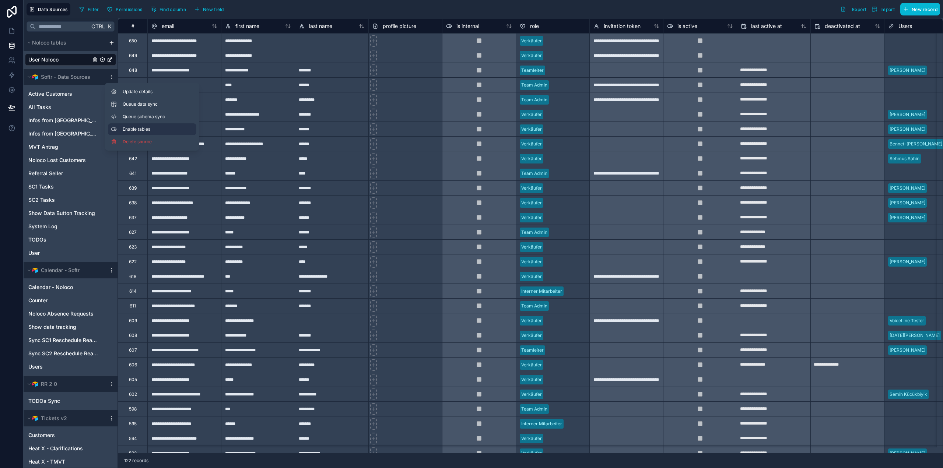
click at [175, 126] on button "Enable tables" at bounding box center [152, 129] width 88 height 12
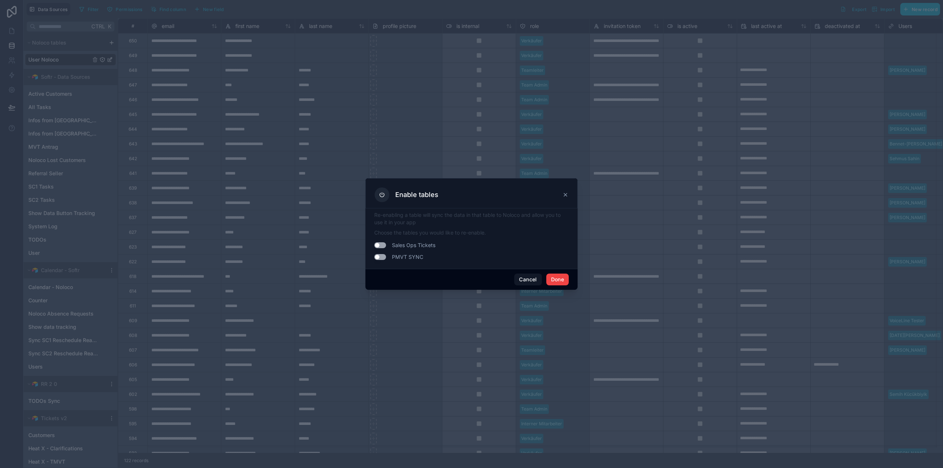
click at [567, 196] on icon at bounding box center [566, 195] width 6 height 6
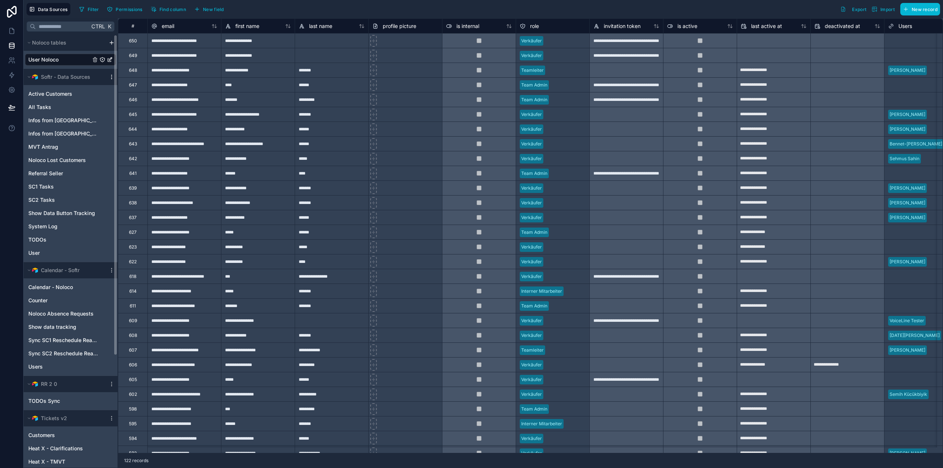
click at [112, 76] on icon "scrollable content" at bounding box center [111, 75] width 0 height 0
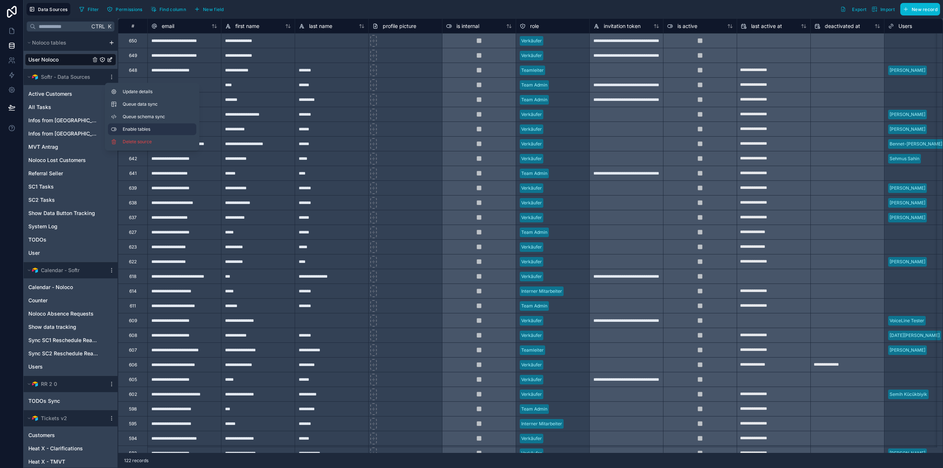
click at [129, 126] on span "Enable tables" at bounding box center [158, 129] width 71 height 6
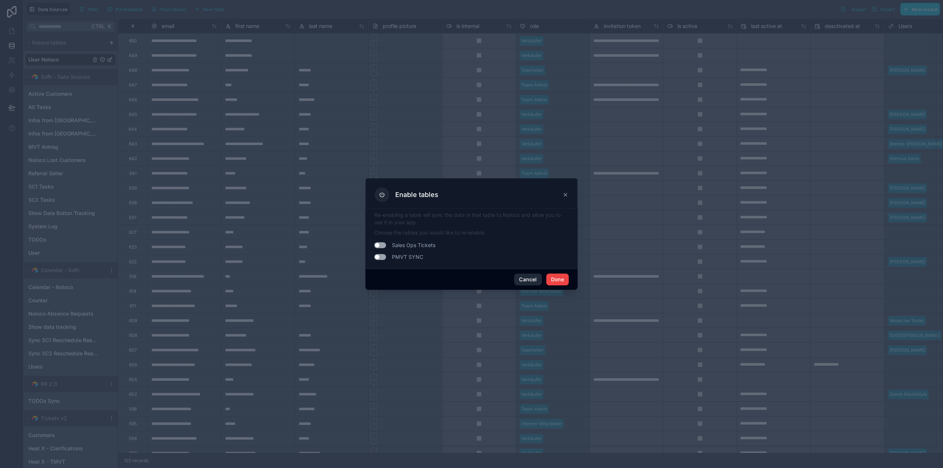
click at [525, 278] on button "Cancel" at bounding box center [527, 280] width 27 height 12
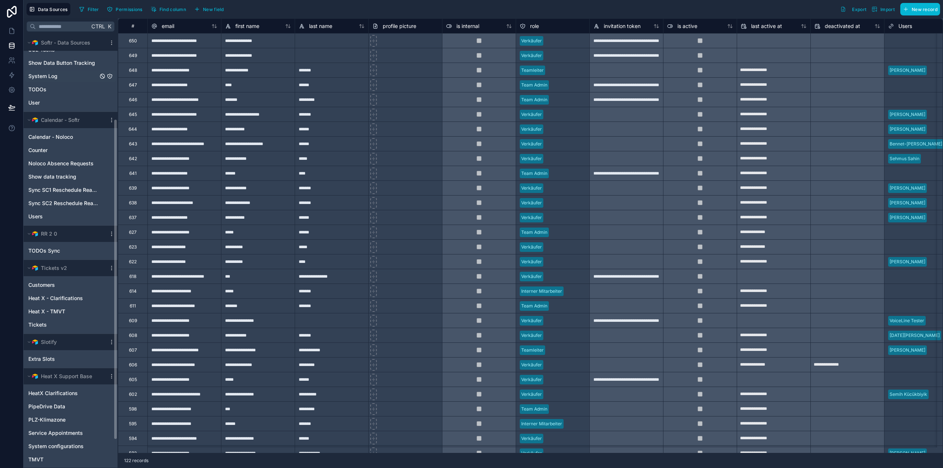
scroll to position [151, 0]
click at [113, 233] on div "Noloco tables User Noloco Softr - Data Sources Active Customers All Tasks Infos…" at bounding box center [71, 251] width 94 height 433
click at [112, 233] on icon "scrollable content" at bounding box center [111, 232] width 0 height 0
click at [139, 281] on button "Enable tables" at bounding box center [152, 285] width 88 height 12
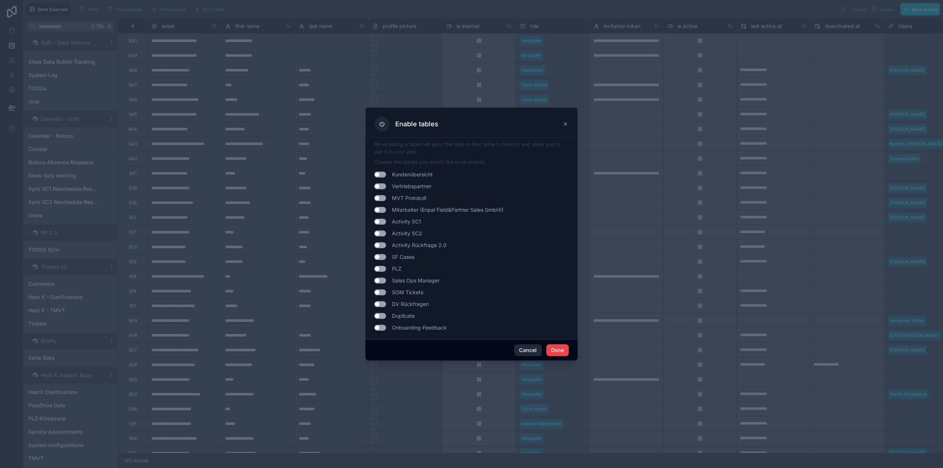
click at [525, 350] on button "Cancel" at bounding box center [527, 350] width 27 height 12
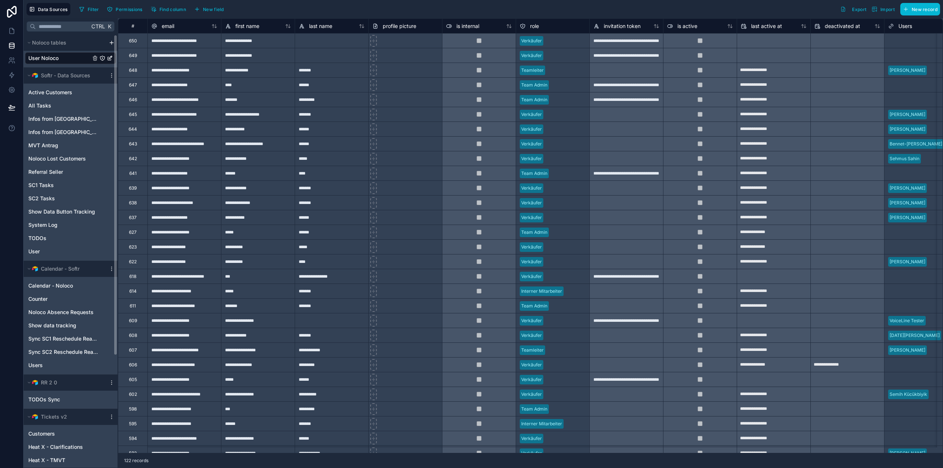
scroll to position [0, 0]
click at [110, 74] on icon "scrollable content" at bounding box center [112, 77] width 6 height 6
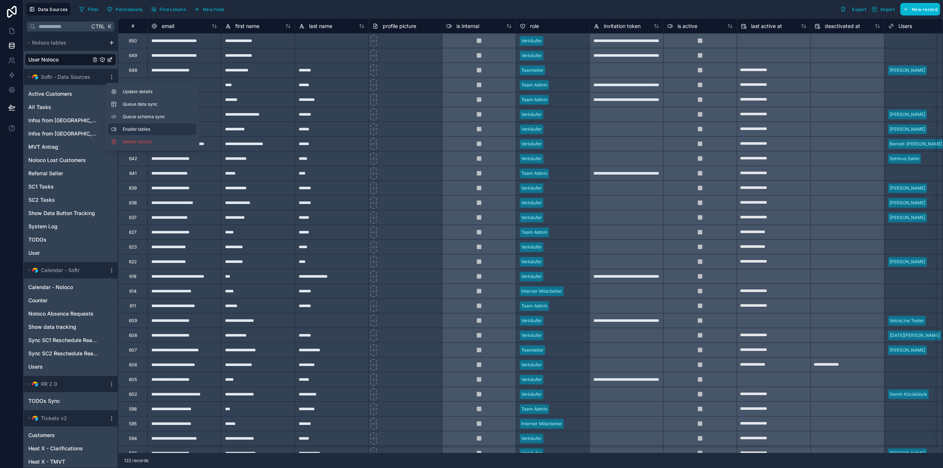
click at [183, 127] on span "Enable tables" at bounding box center [158, 129] width 71 height 6
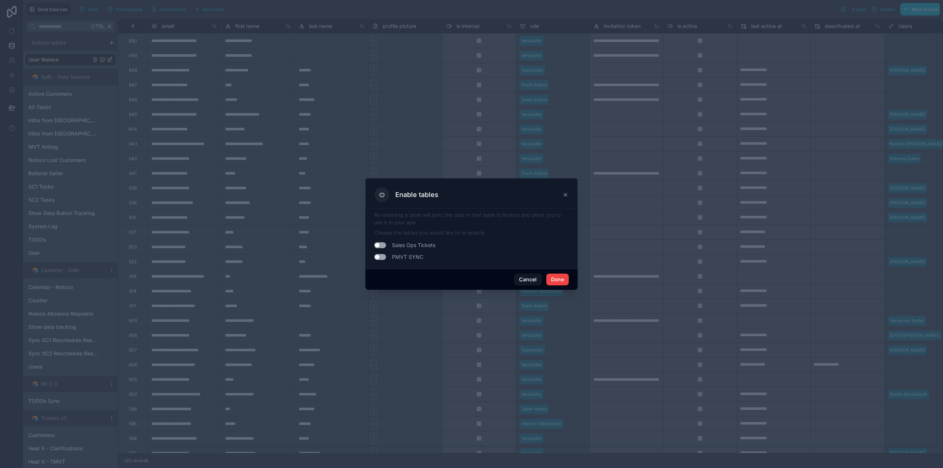
click at [613, 128] on div at bounding box center [471, 234] width 943 height 468
